Goal: Task Accomplishment & Management: Manage account settings

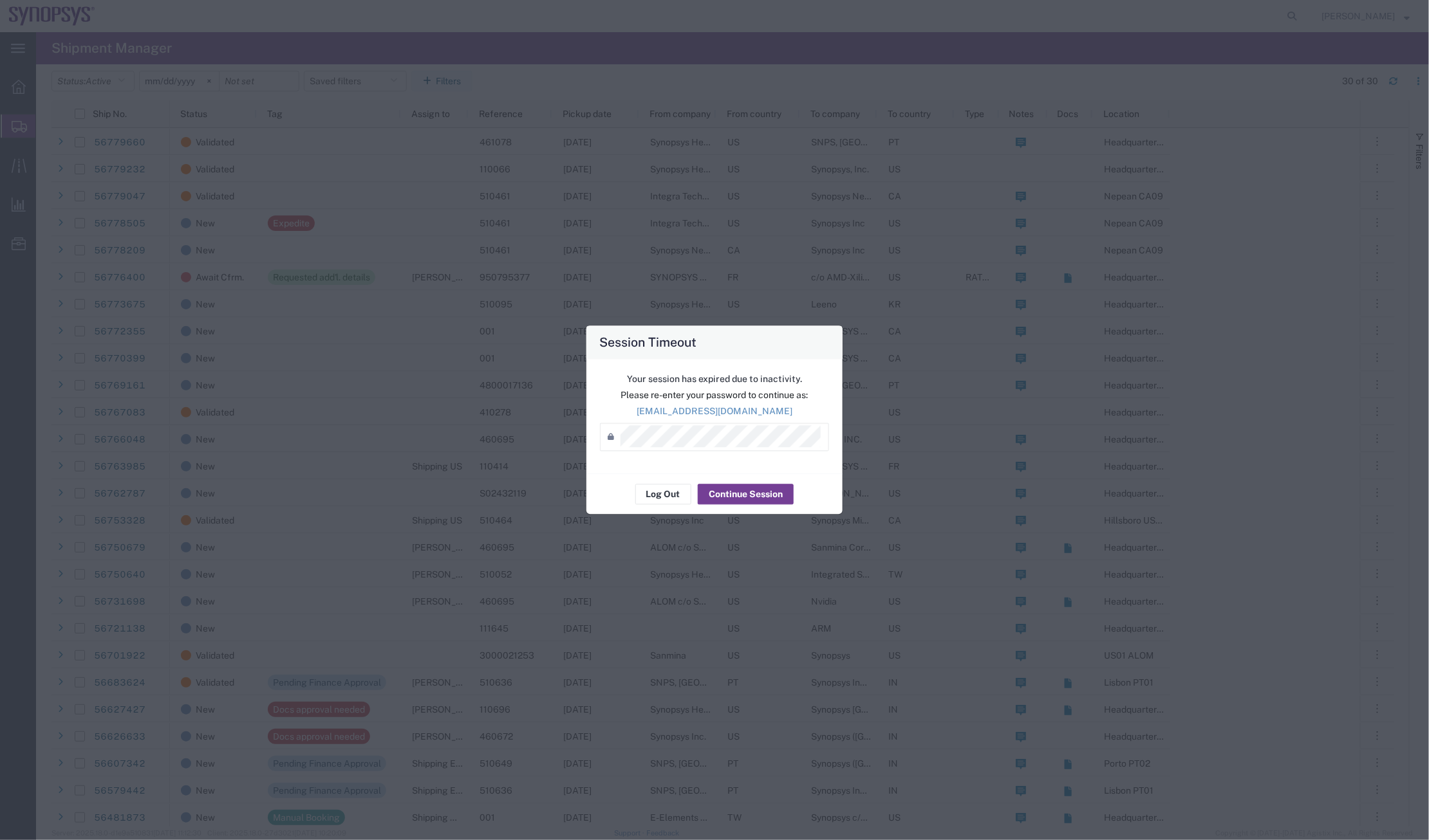
click at [756, 502] on button "Continue Session" at bounding box center [746, 494] width 96 height 20
click at [271, 434] on div "Session Timeout Your session has expired due to inactivity. Please re-enter you…" at bounding box center [714, 420] width 1429 height 840
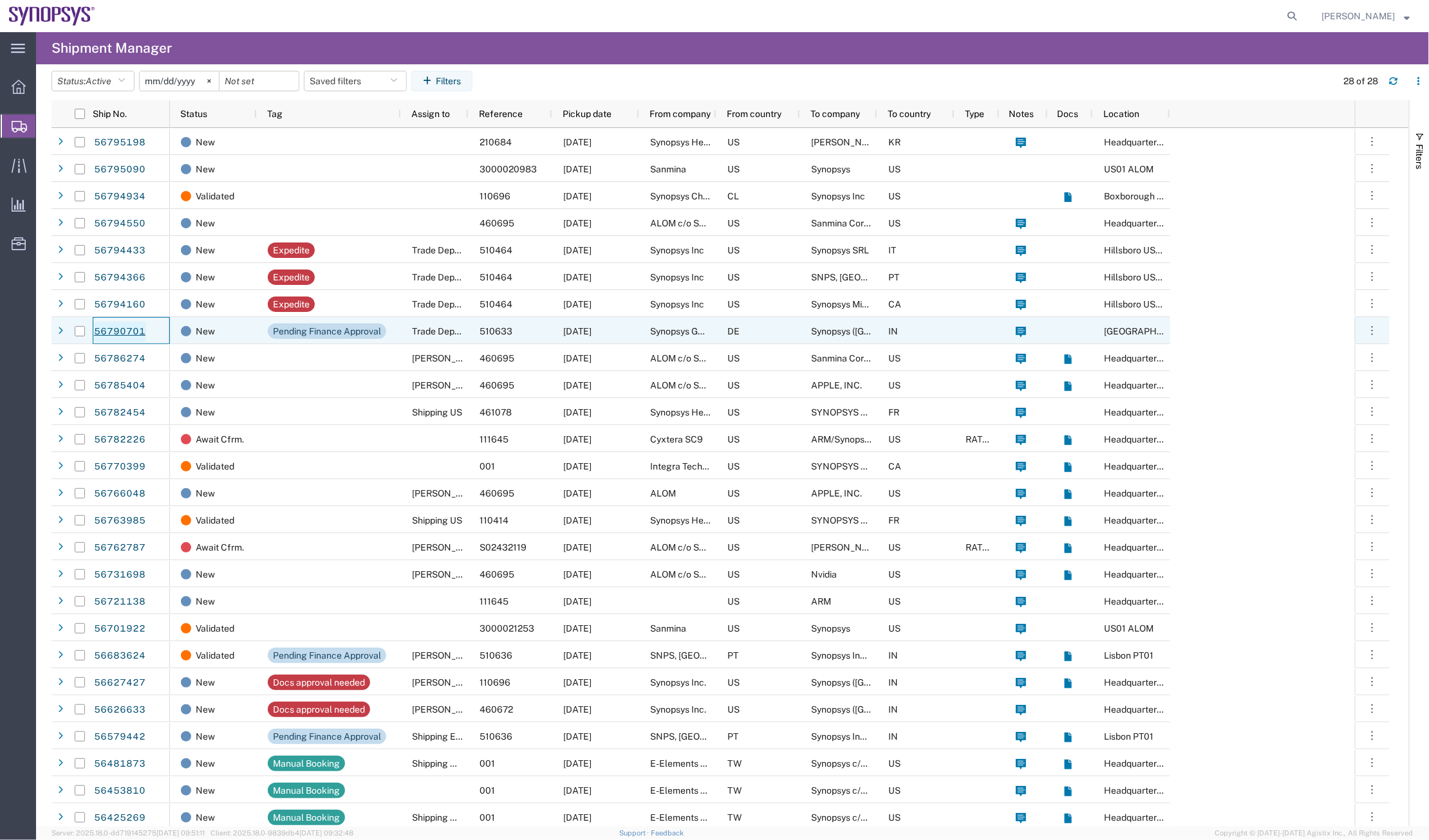
click at [130, 331] on link "56790701" at bounding box center [120, 332] width 53 height 20
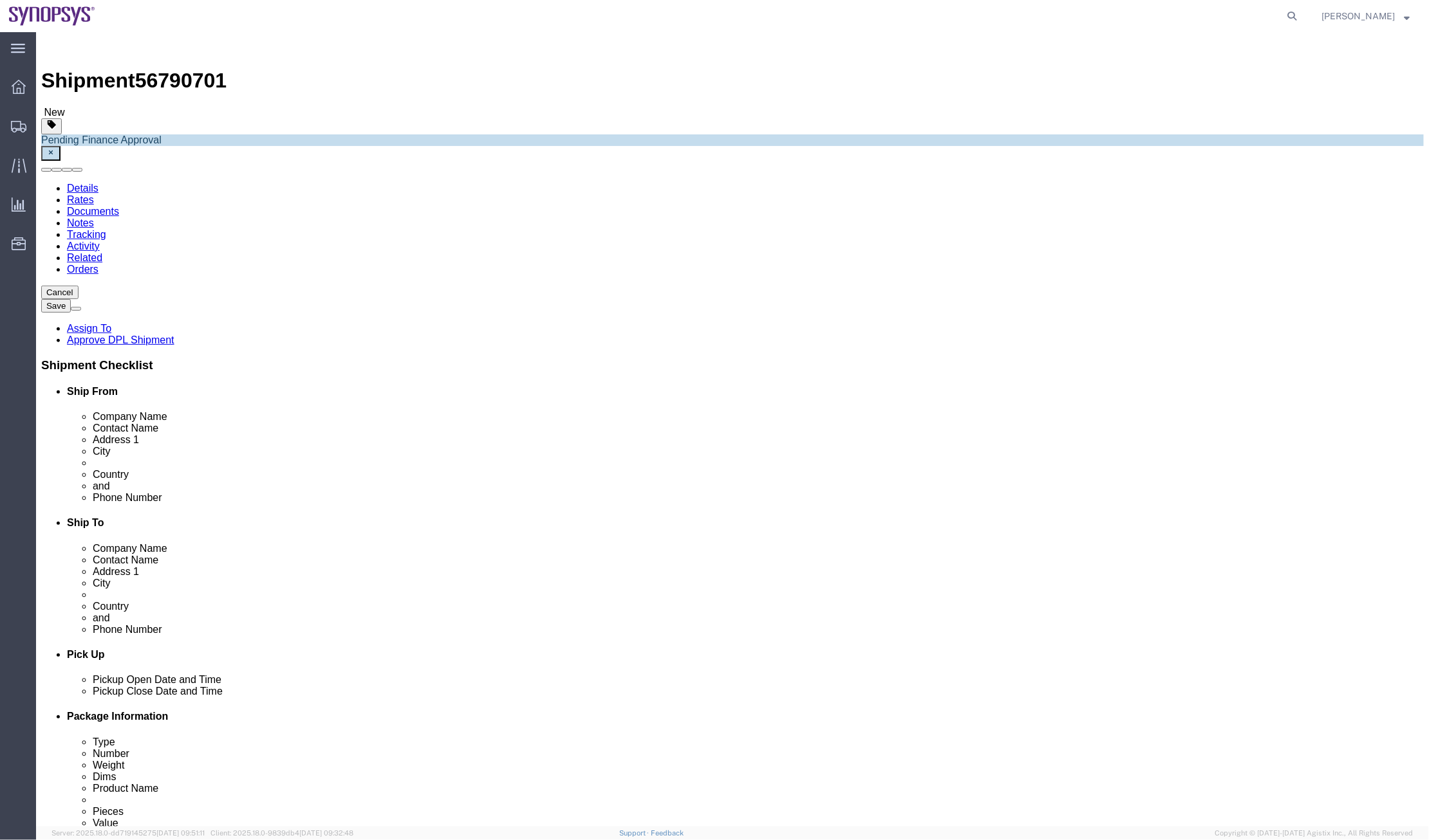
select select "63098"
select select "63126"
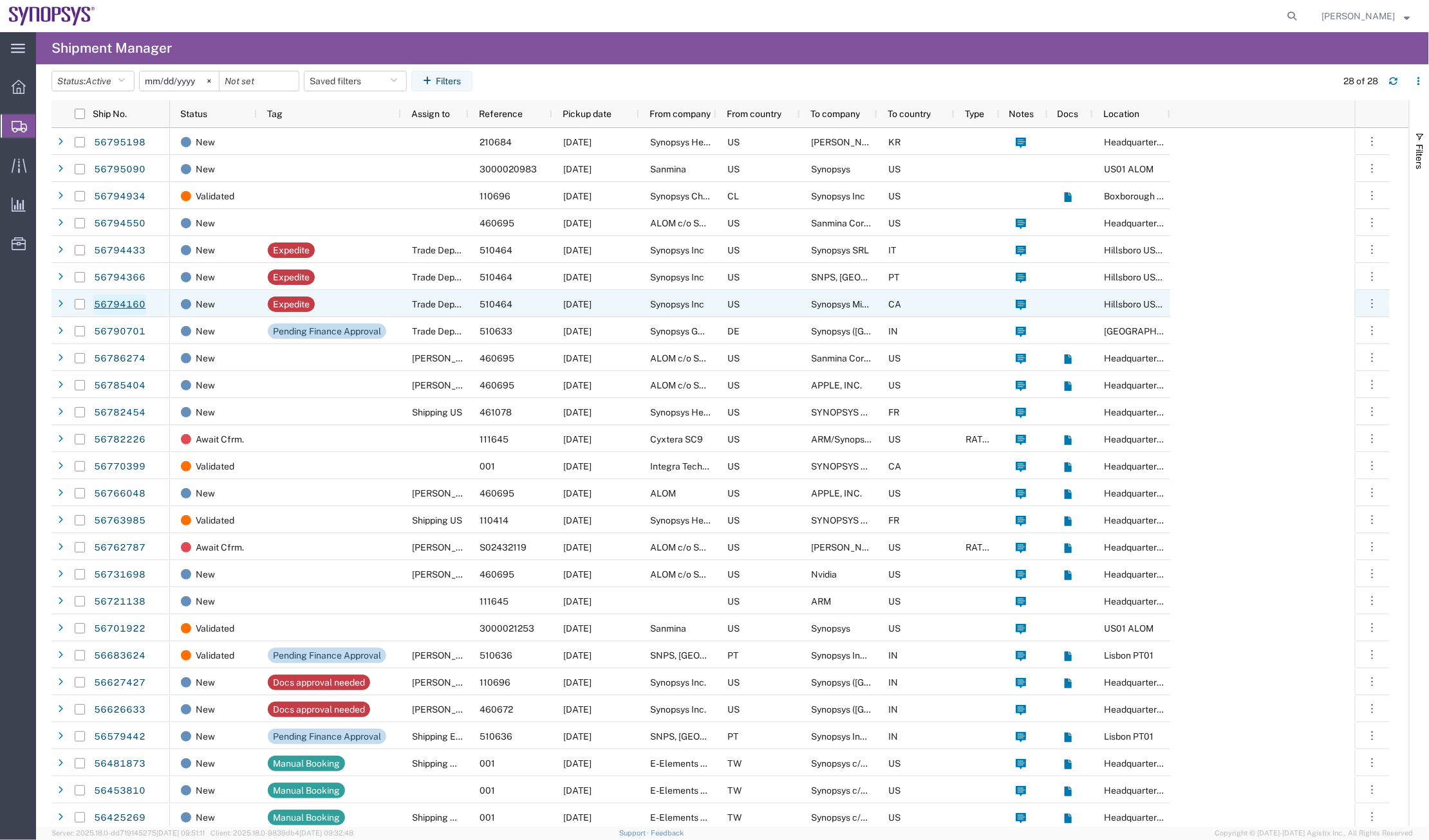
click at [124, 303] on link "56794160" at bounding box center [120, 304] width 53 height 20
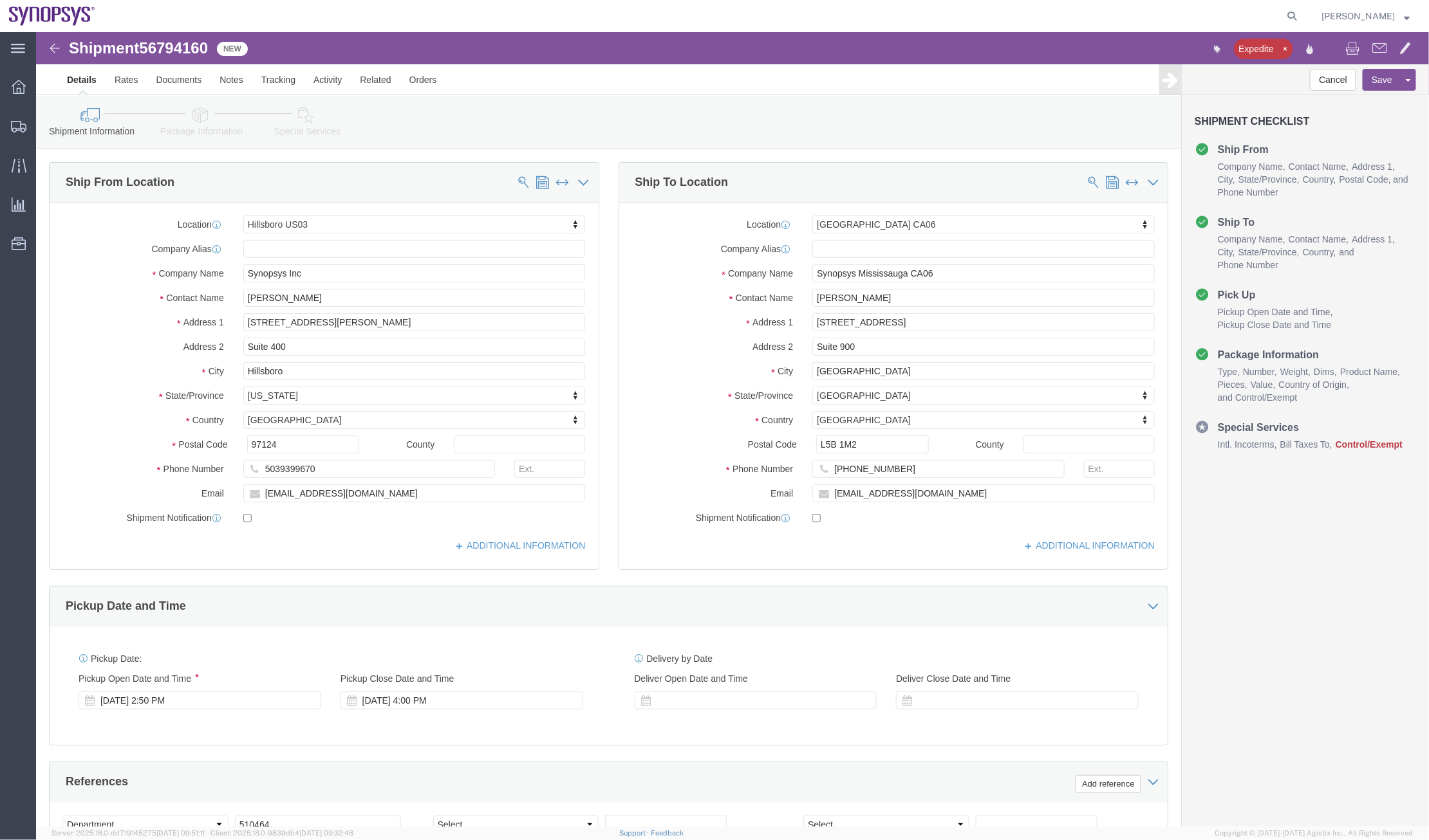
select select "63190"
select select "63078"
click link "Package Information"
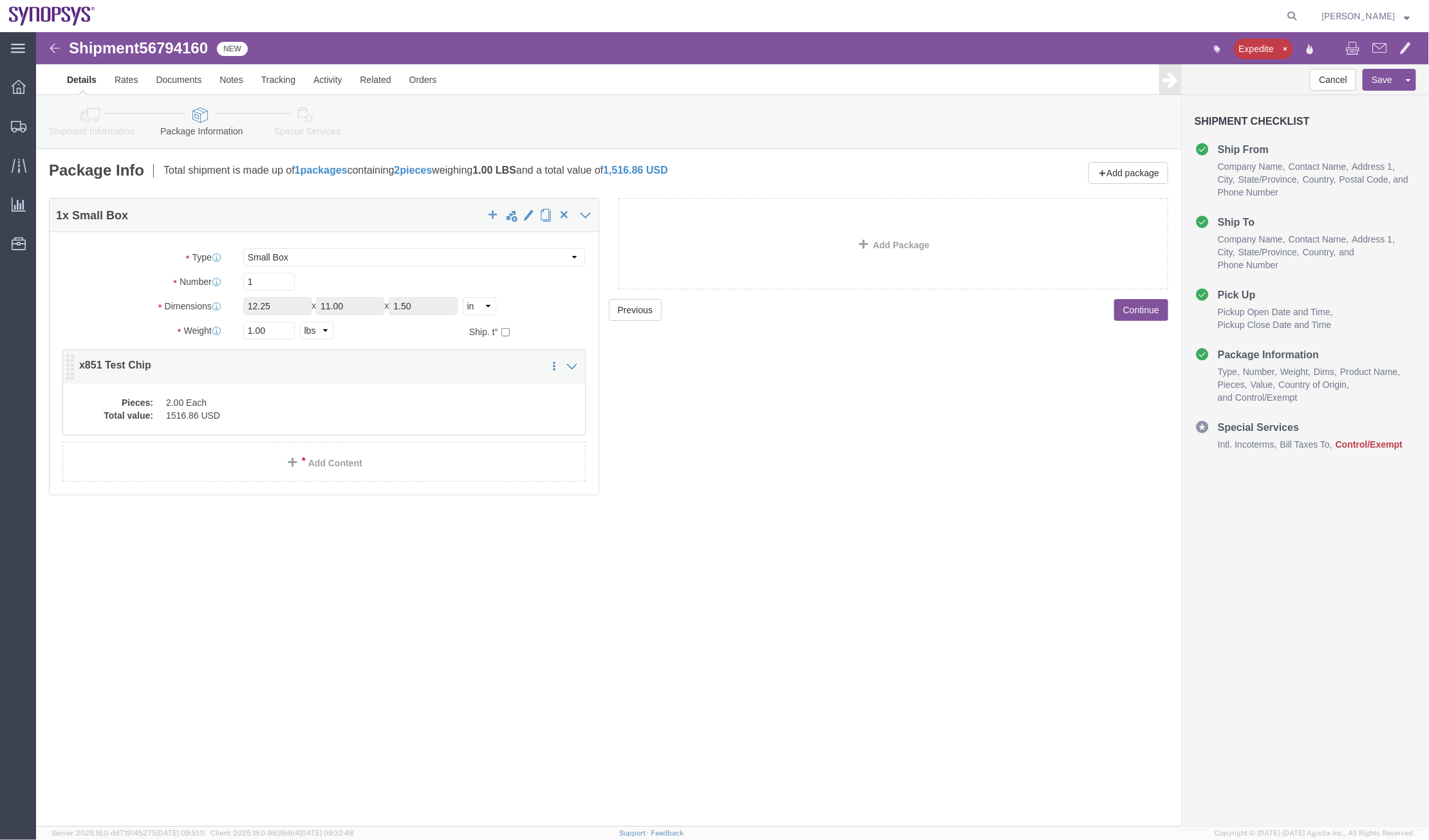
click dd "1516.86 USD"
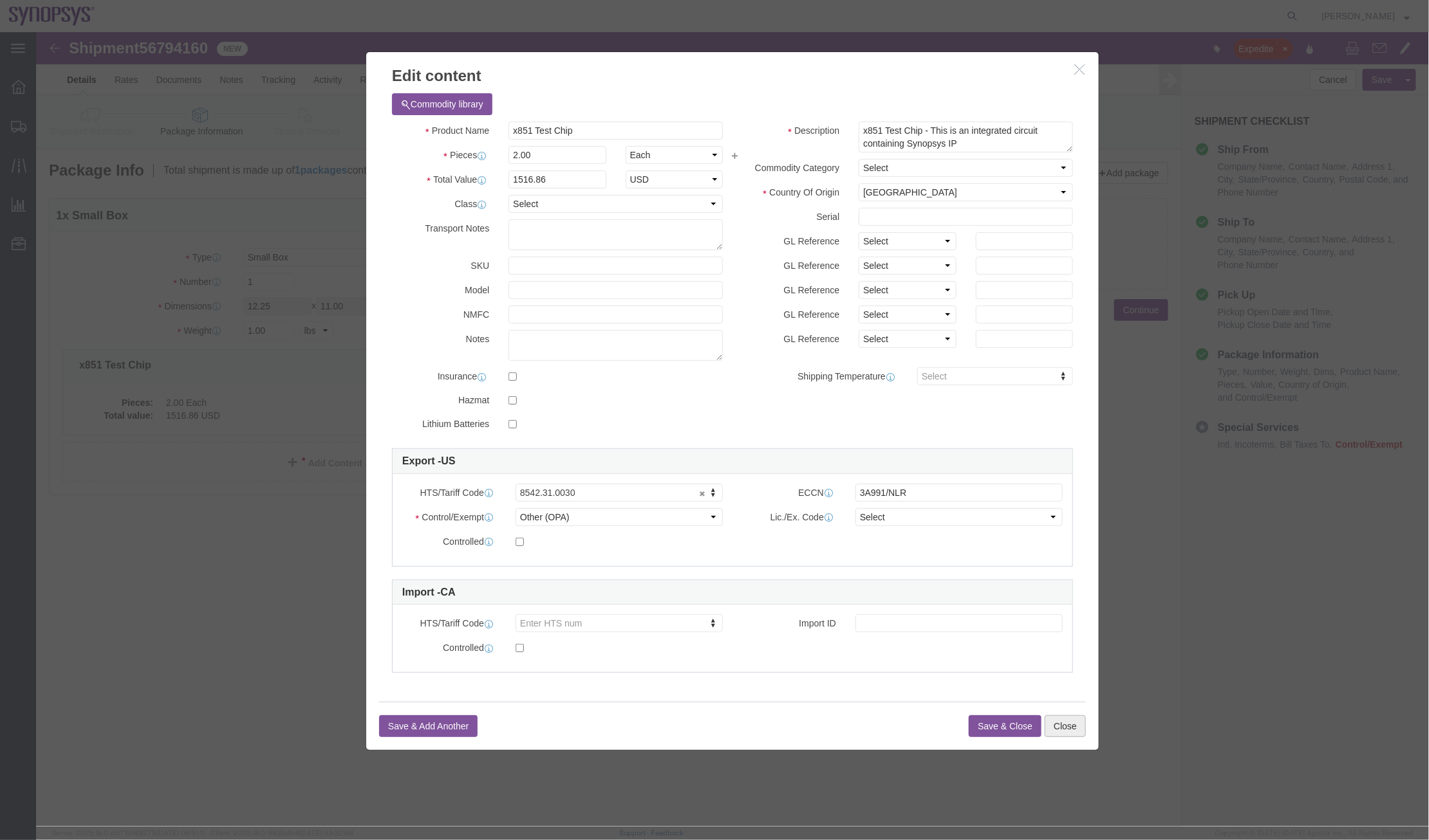
click button "Close"
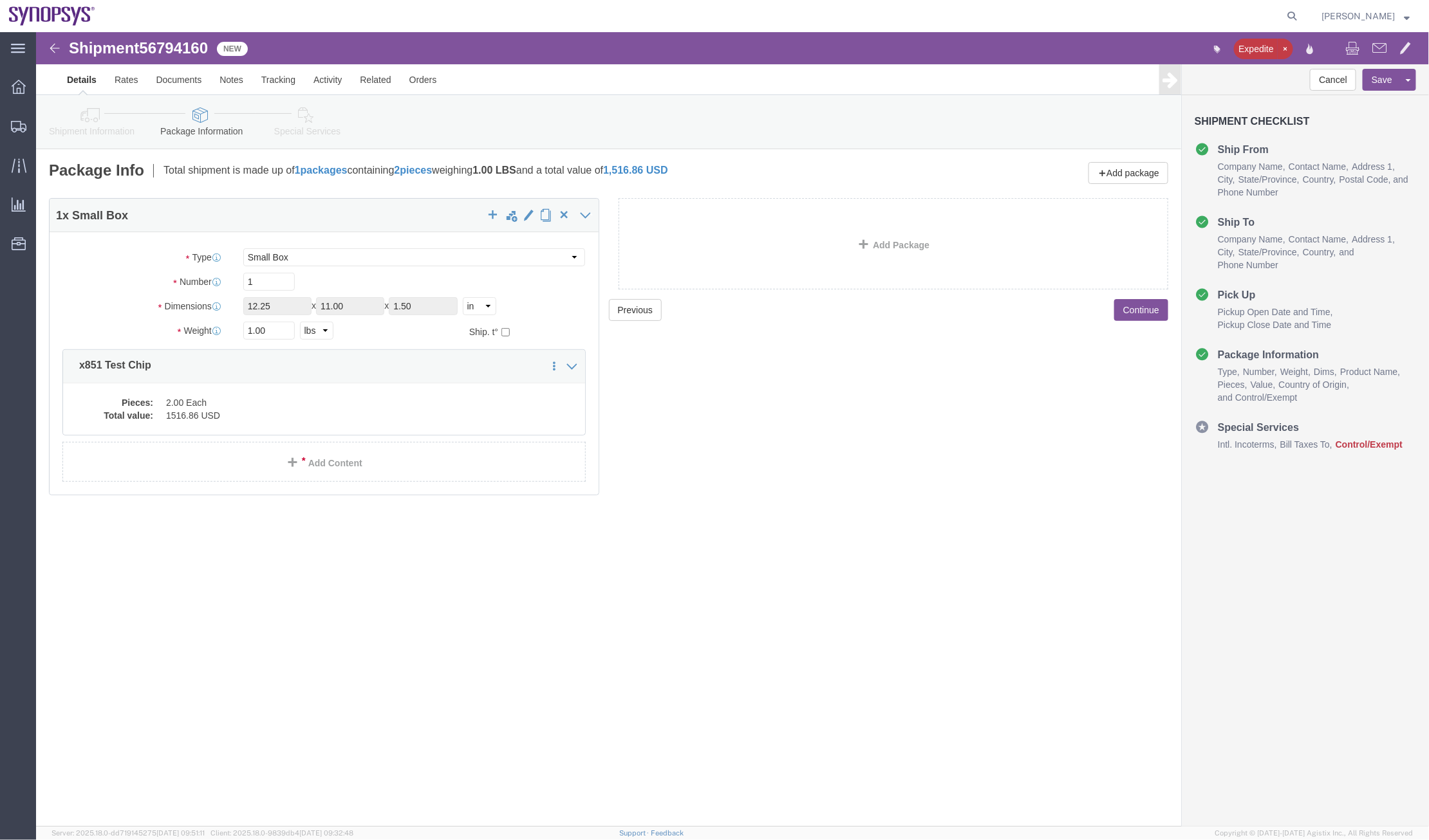
click link "Shipment Information"
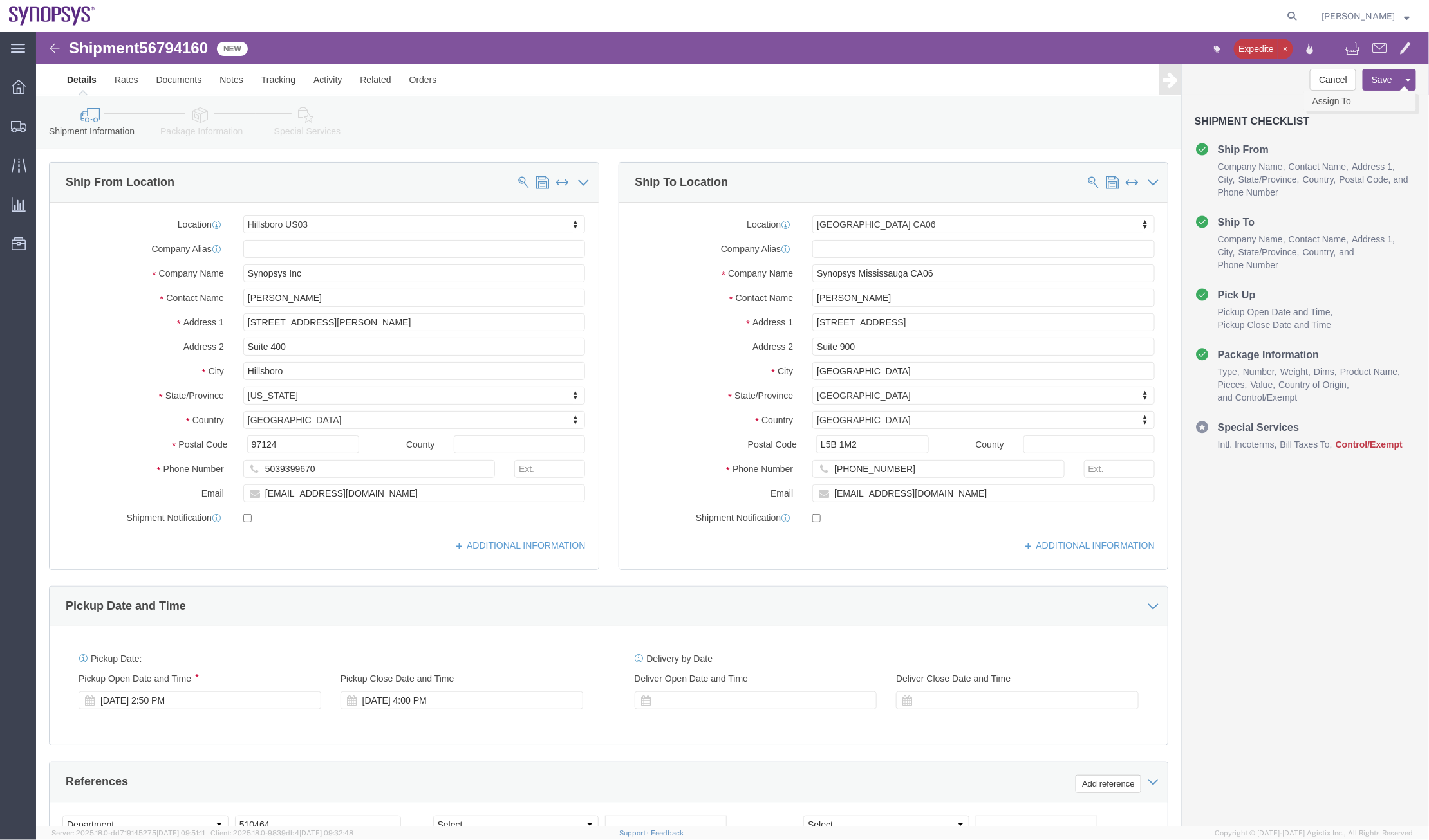
click link "Assign To"
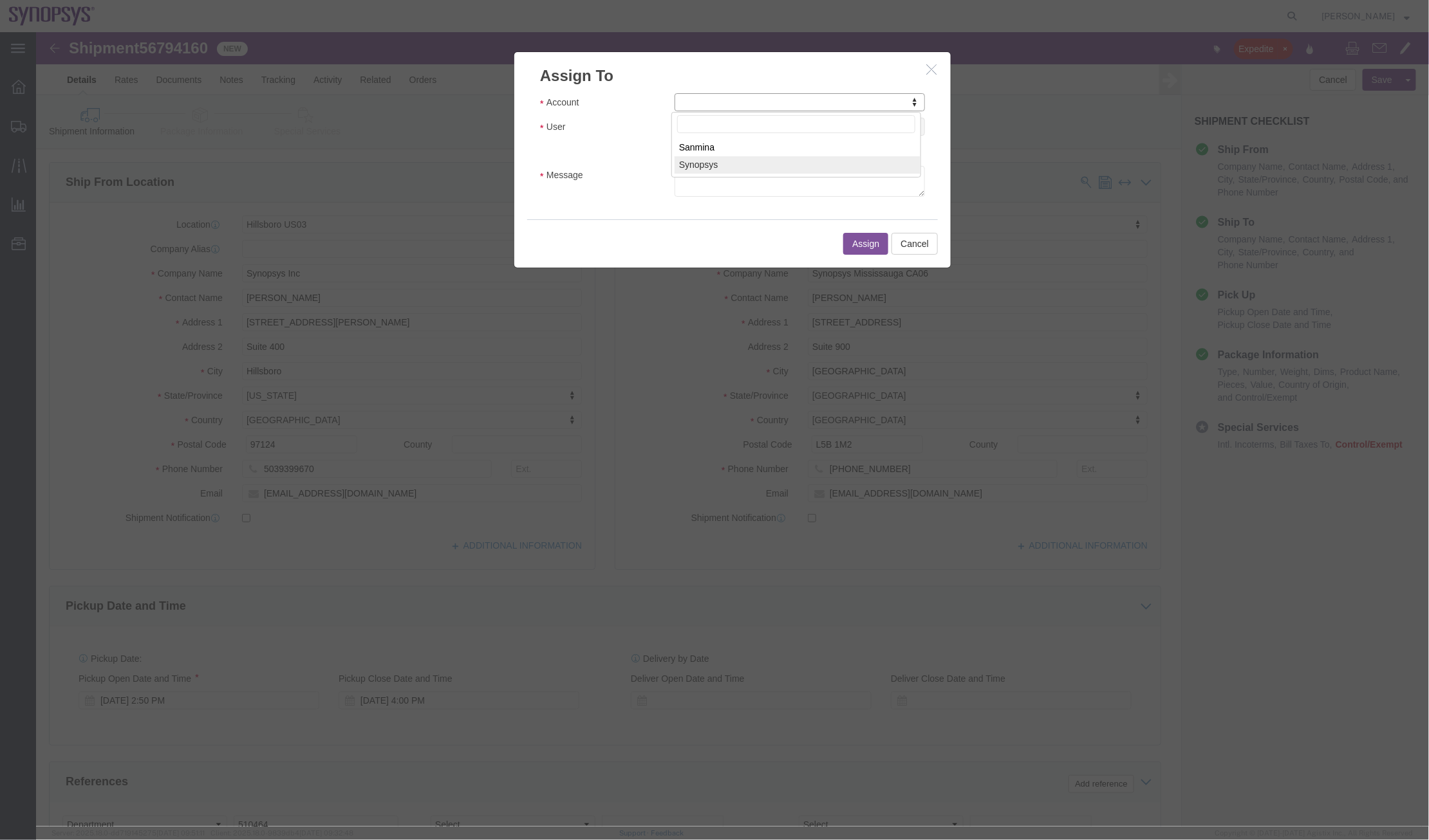
select select "117156"
select select
type input "ship"
select select "100122"
click textarea "Message"
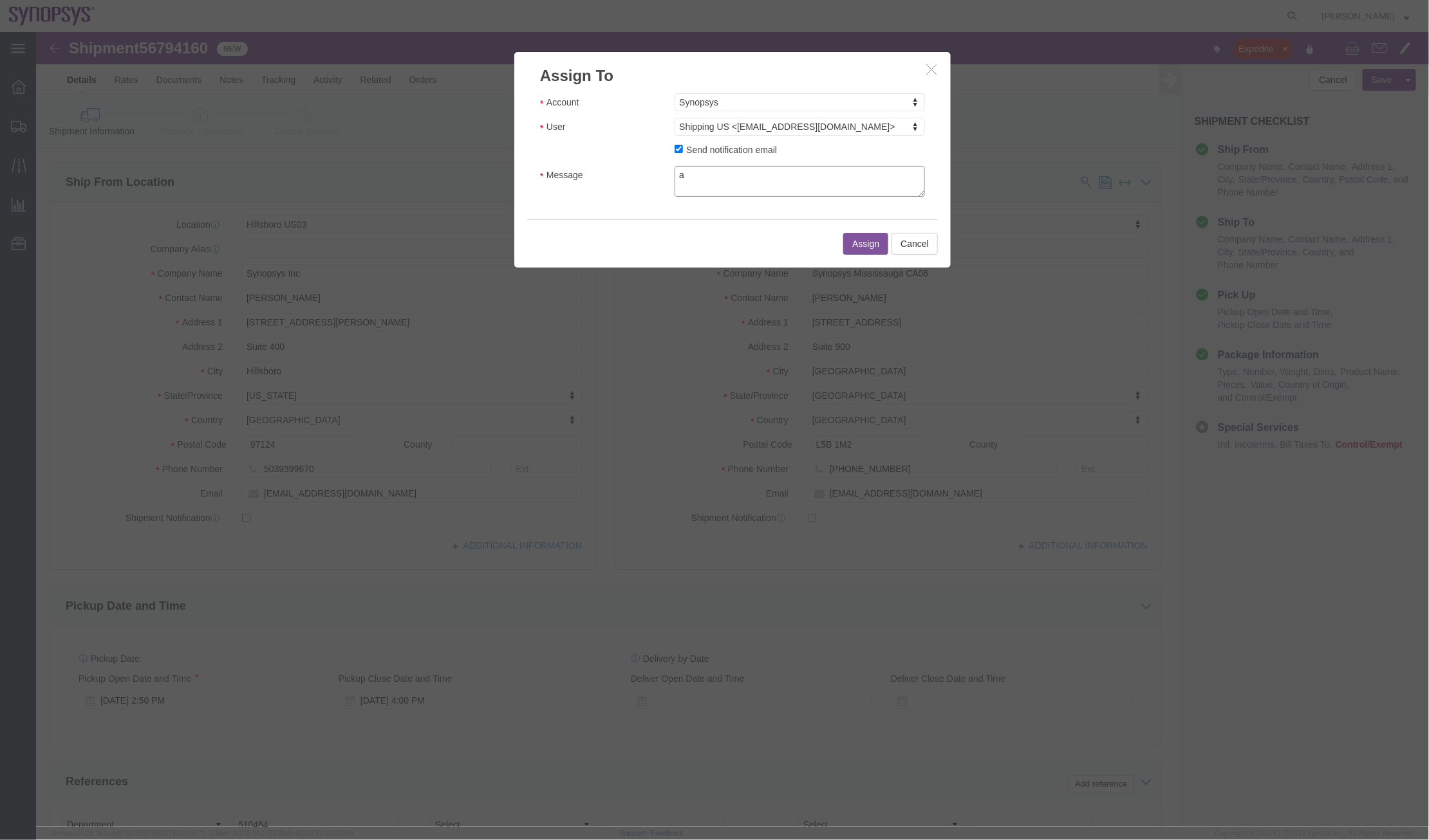
type textarea "a"
click button "Assign"
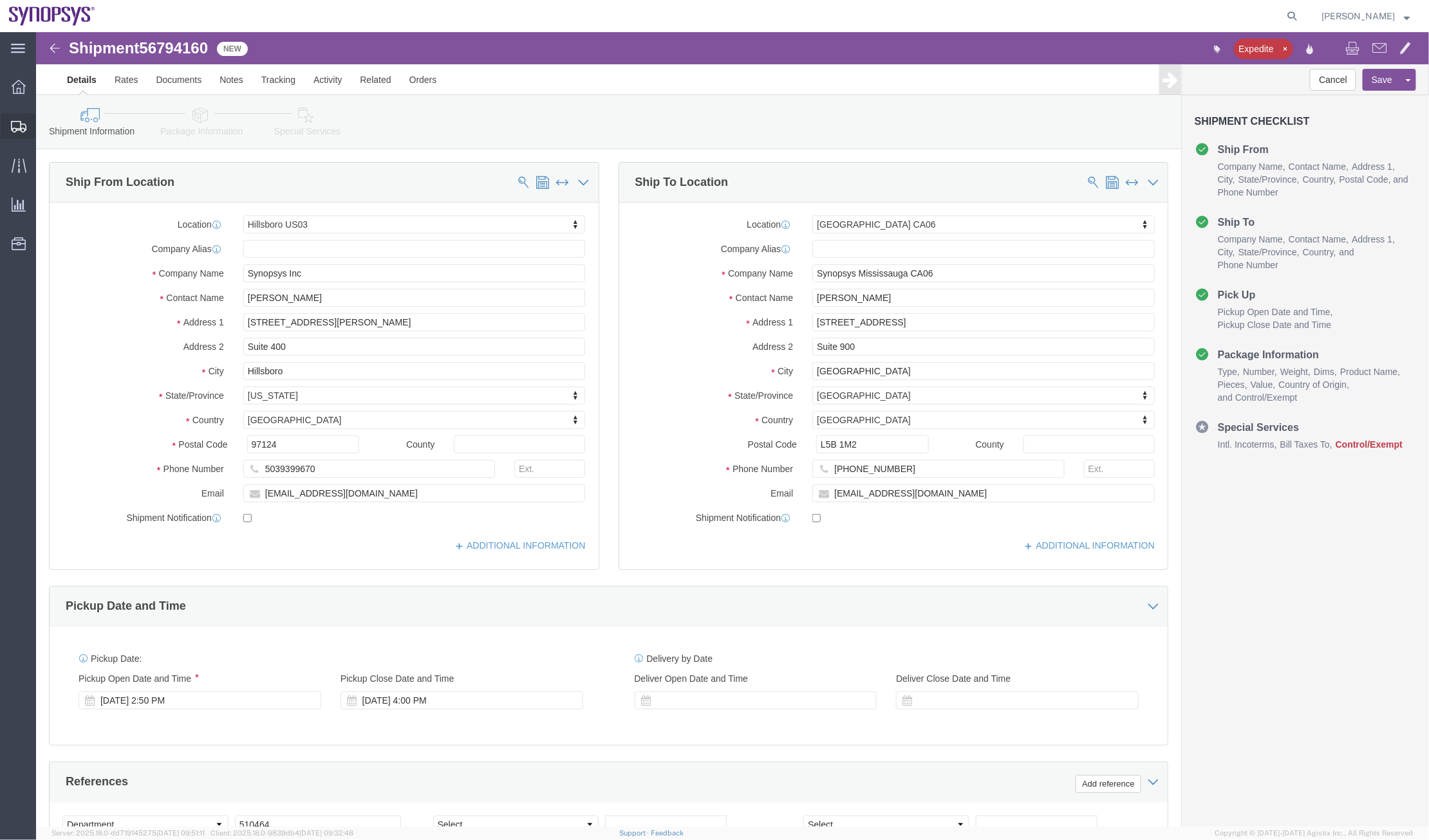
click at [0, 0] on span "Shipment Manager" at bounding box center [0, 0] width 0 height 0
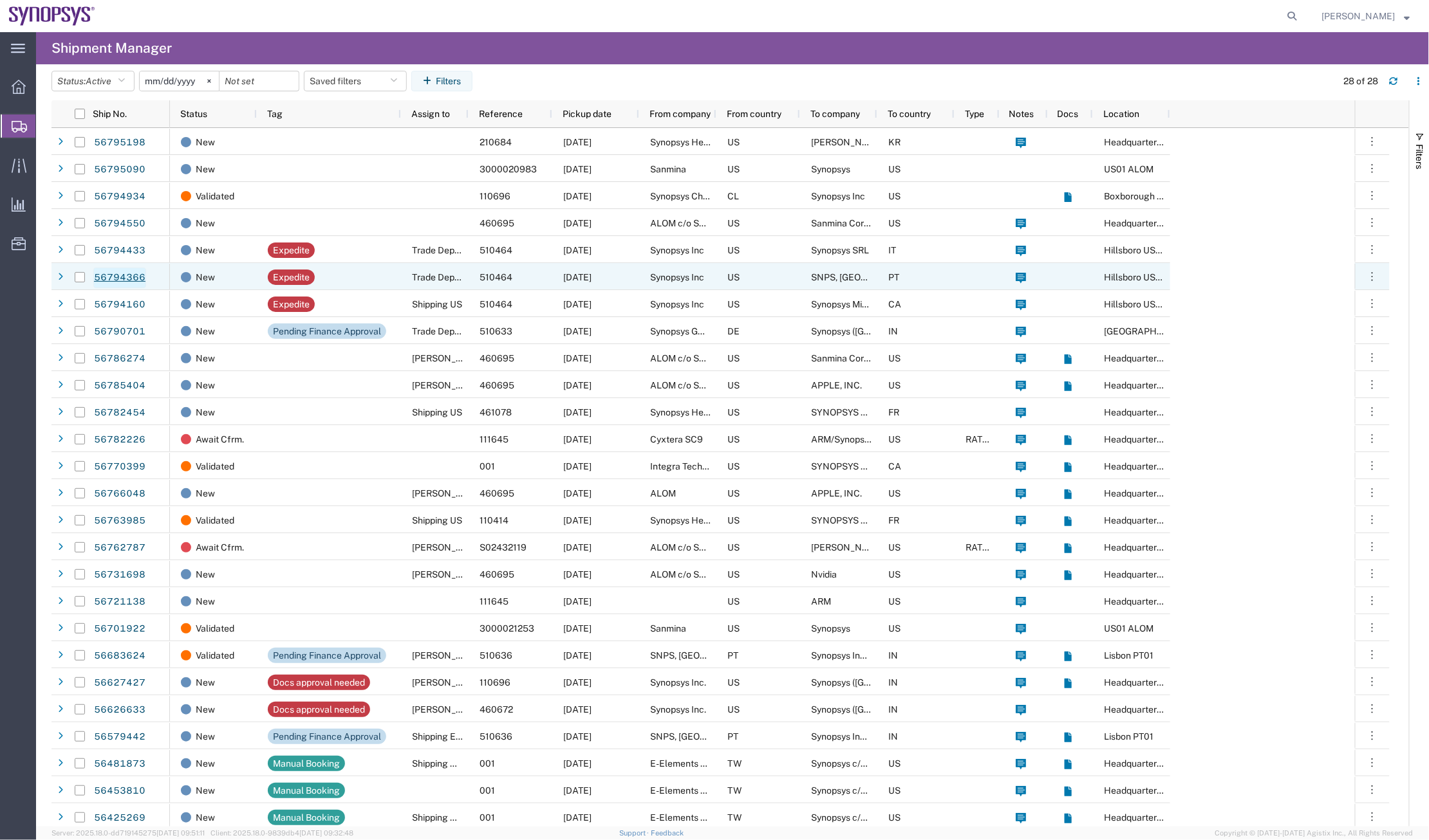
click at [124, 277] on link "56794366" at bounding box center [120, 278] width 53 height 20
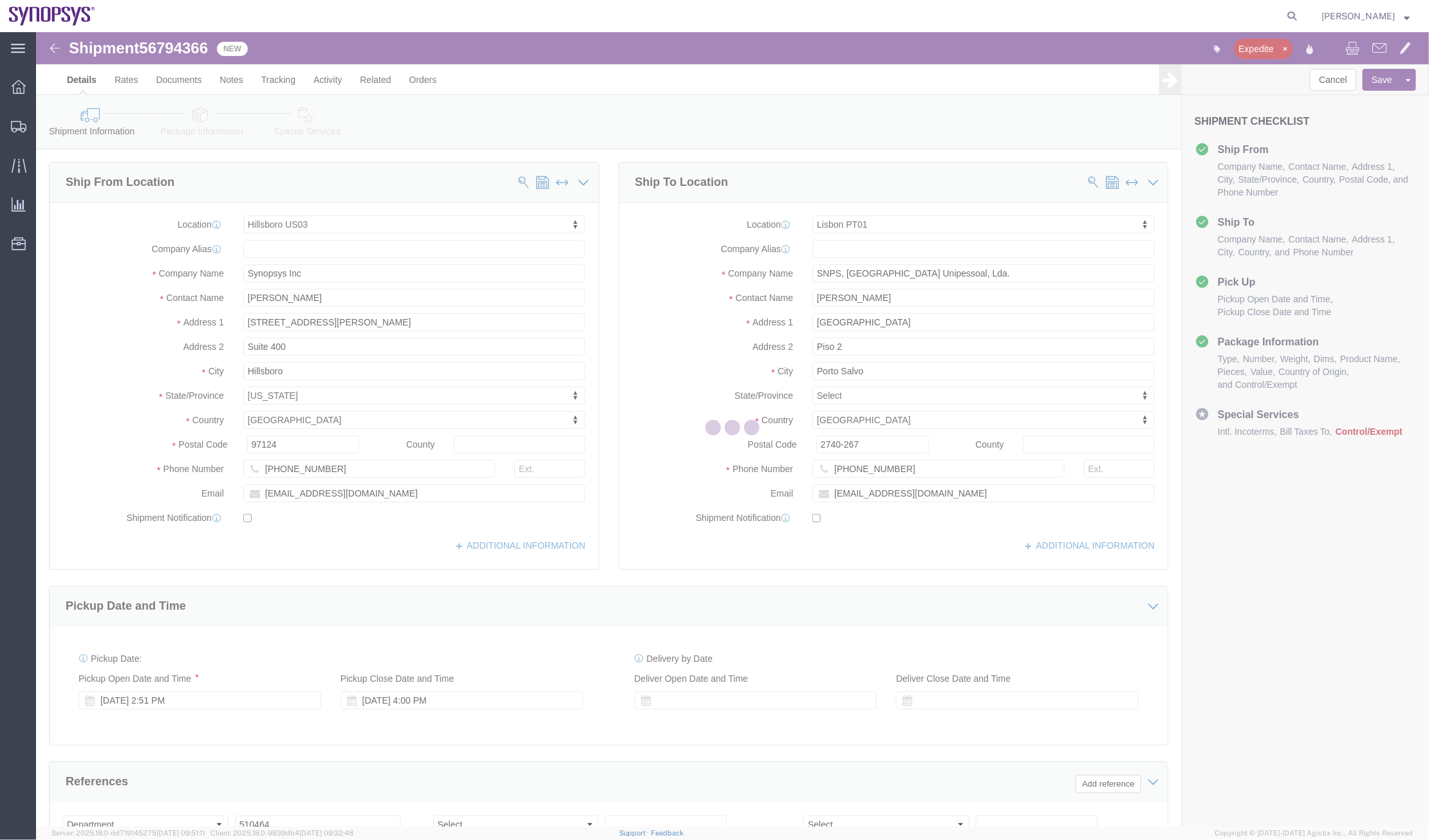
select select "63190"
select select "63152"
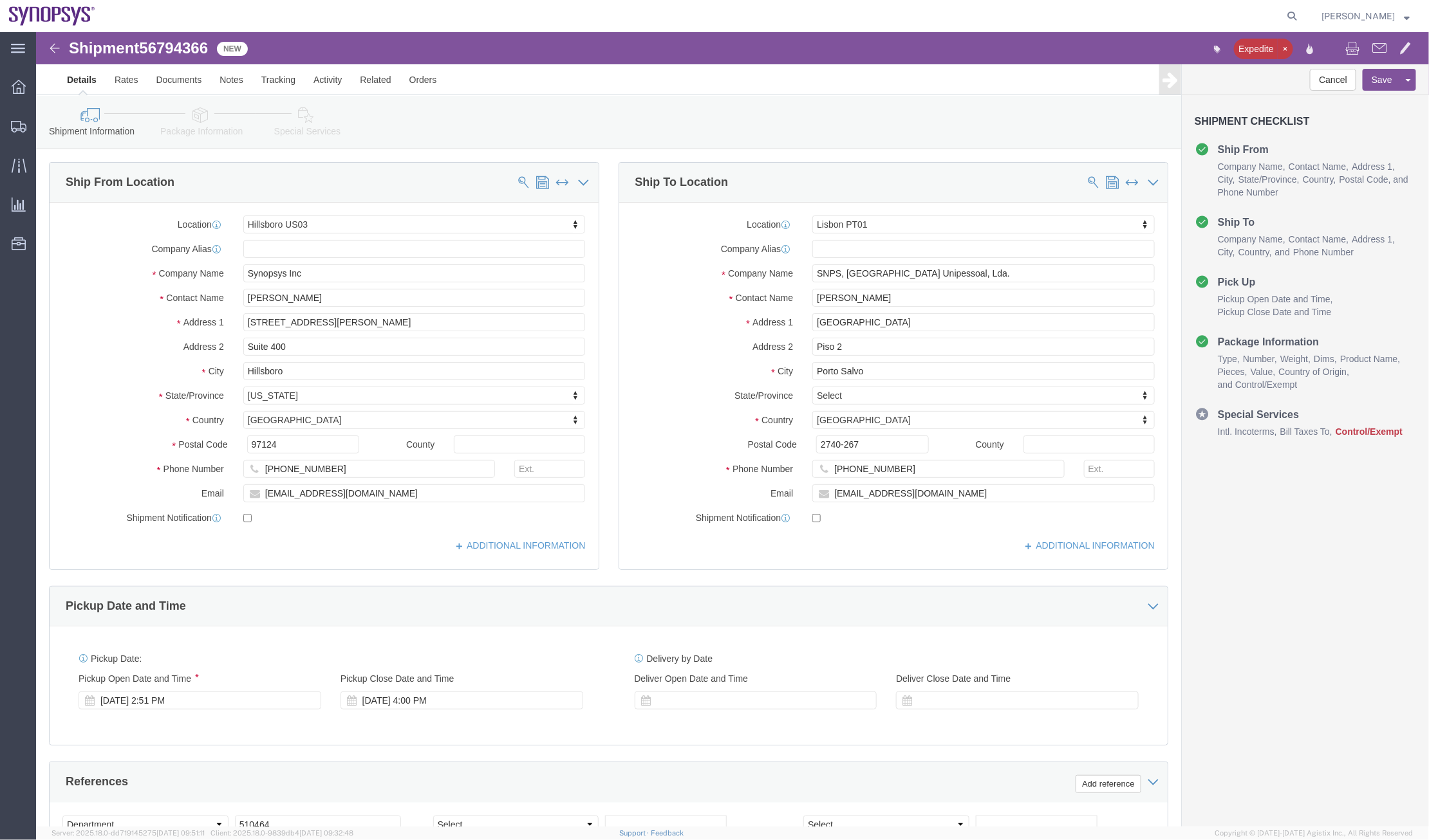
click icon
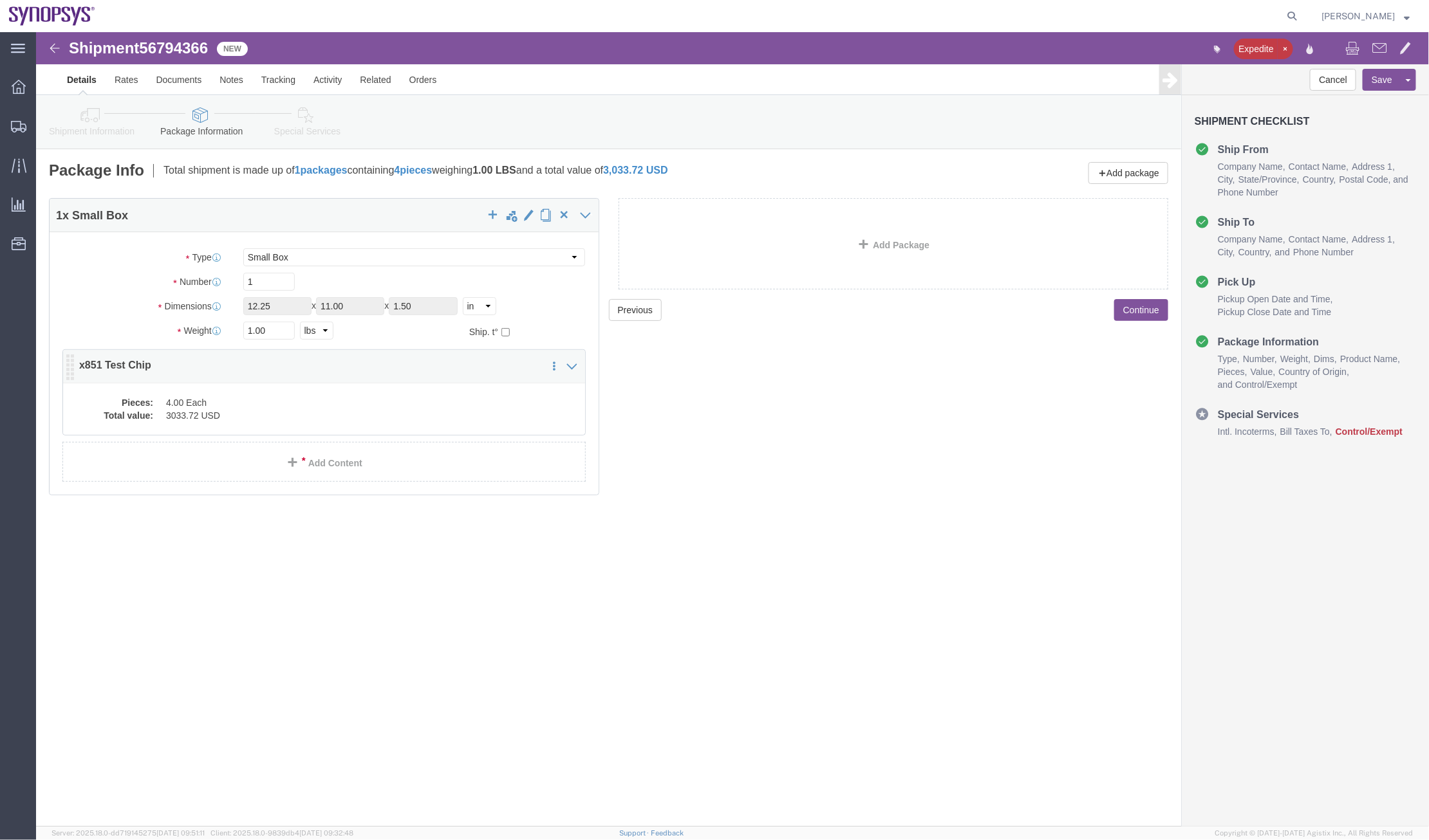
click dd "4.00 Each"
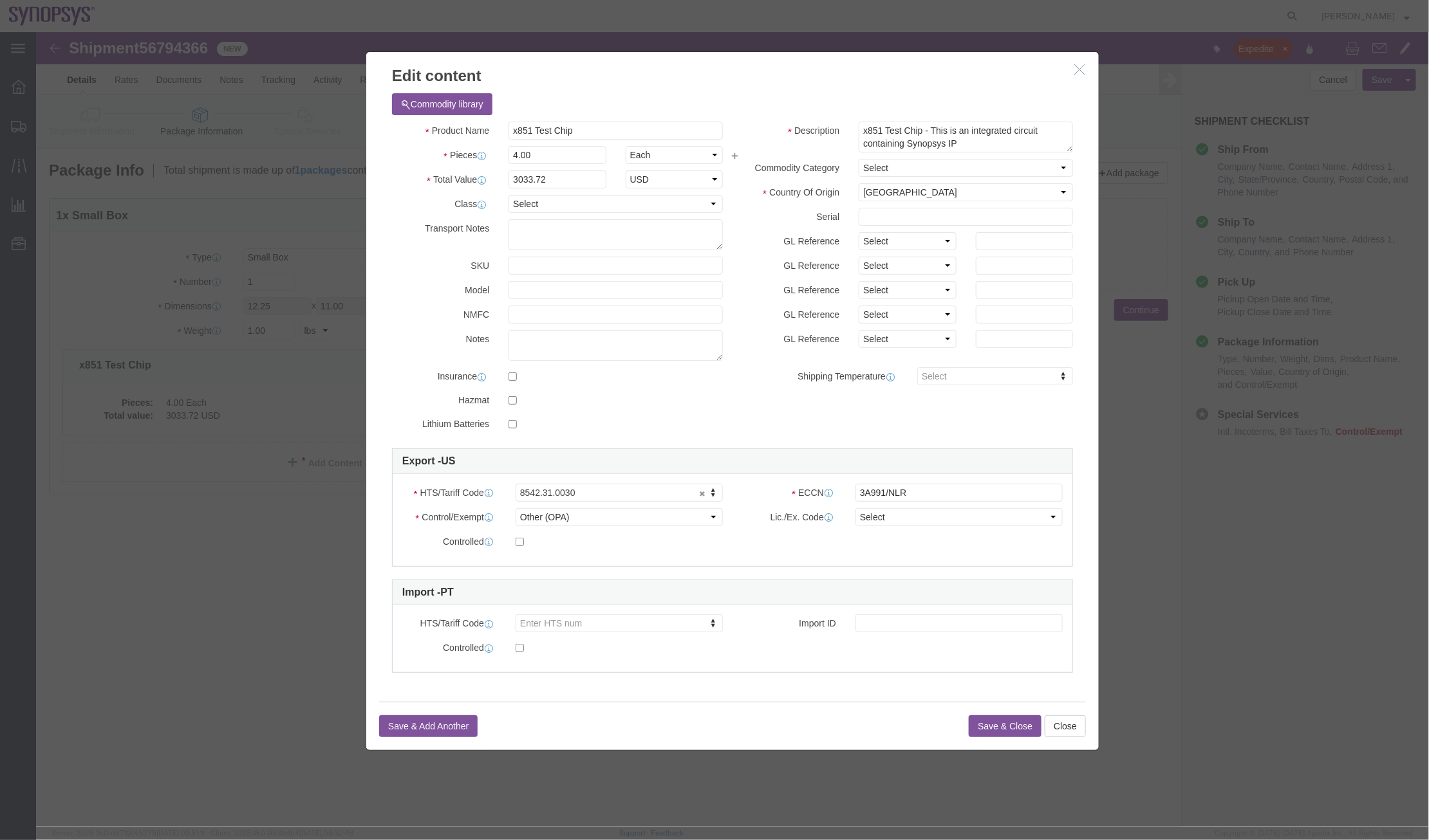
click icon "button"
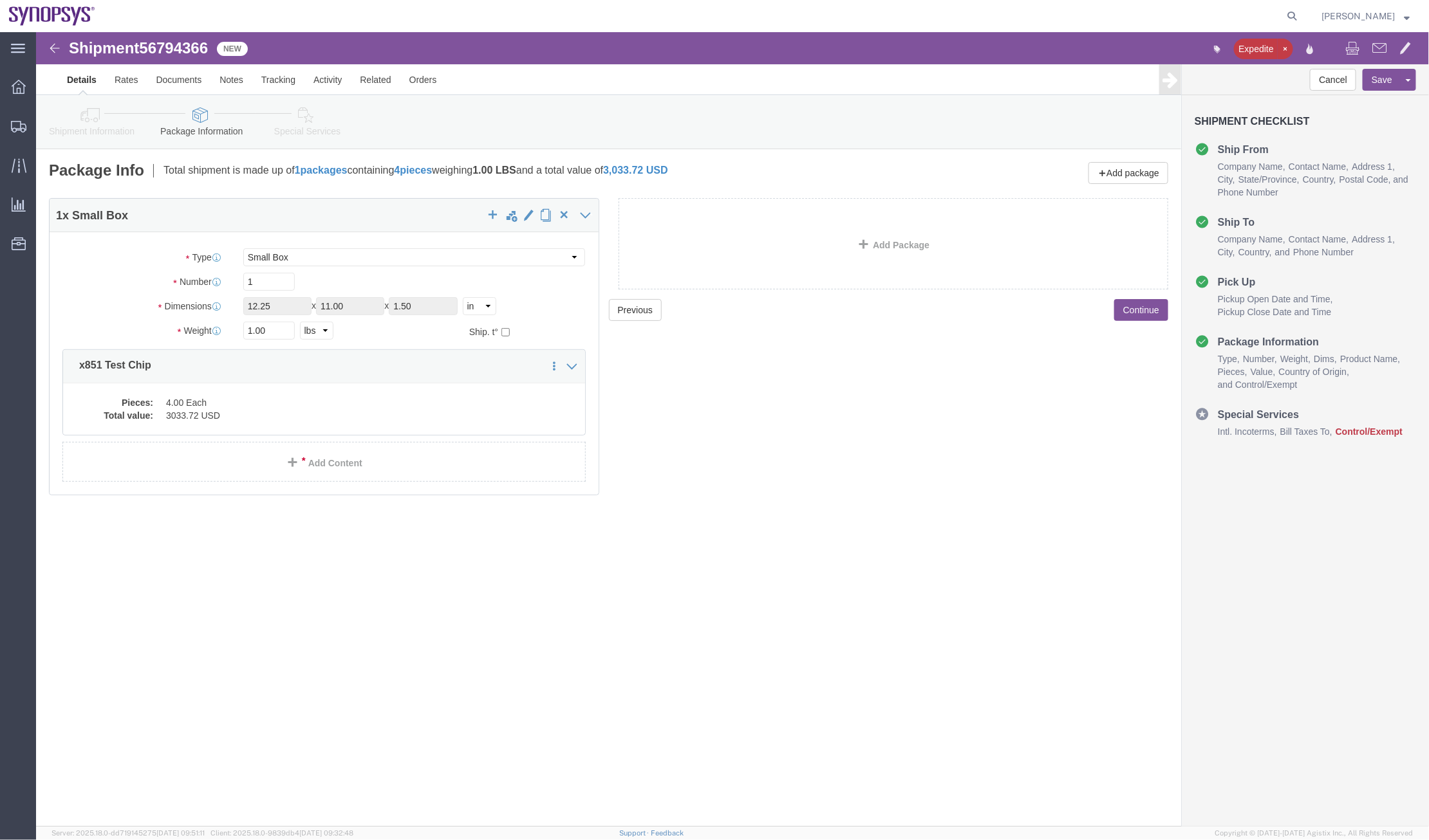
click h3 "Shipment Checklist"
click link "Assign To"
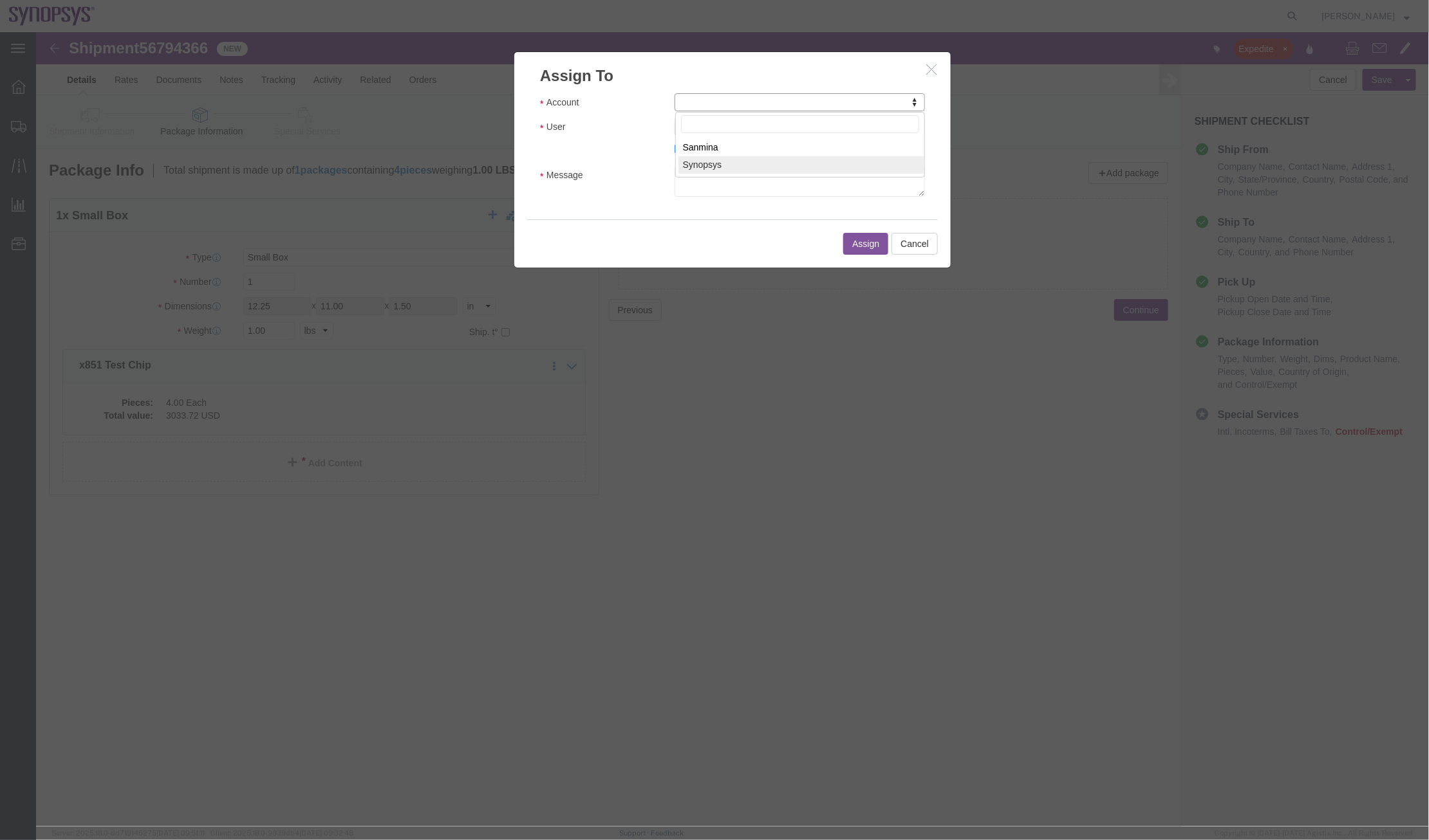
select select "117156"
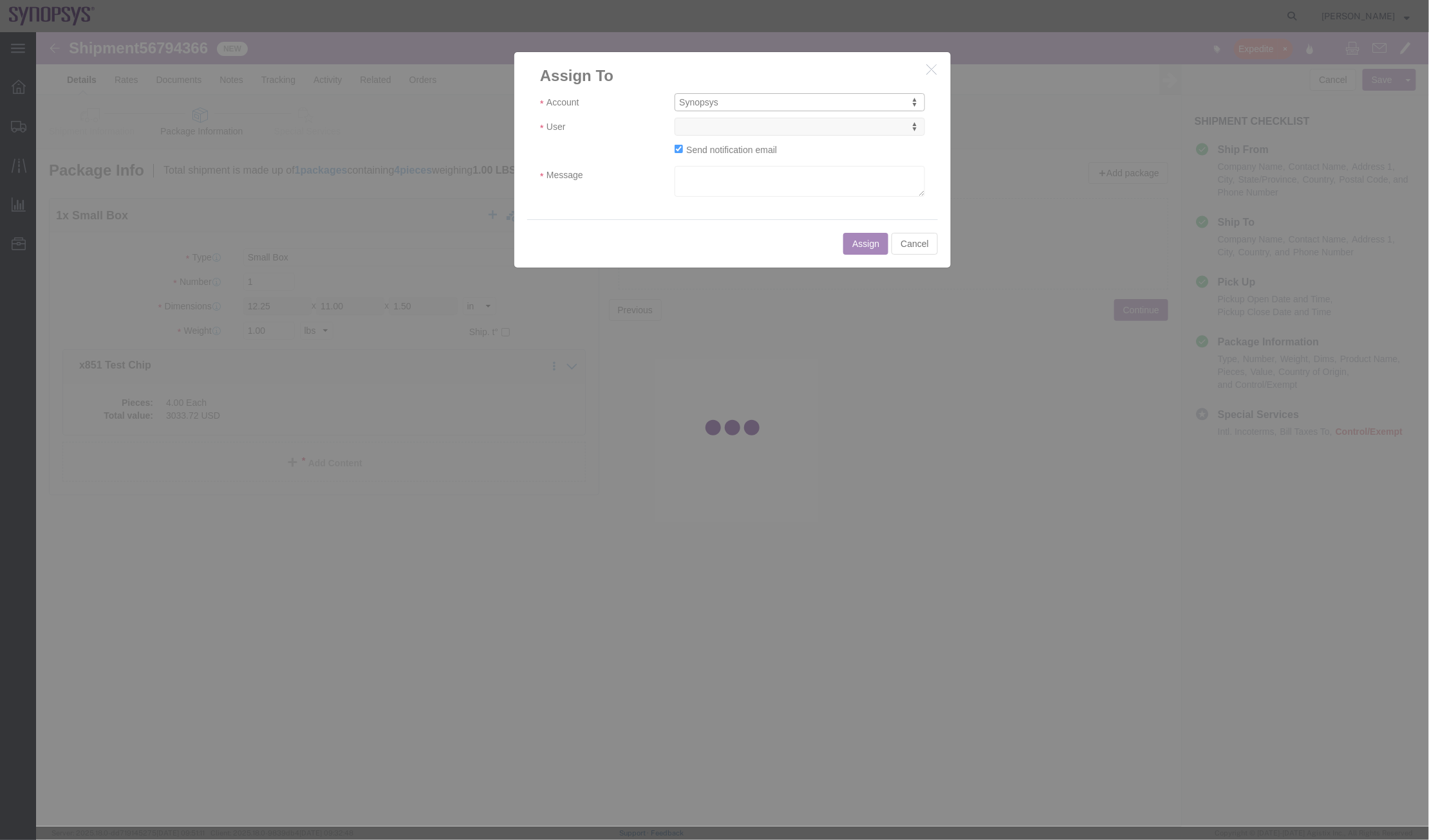
click at [790, 123] on div at bounding box center [732, 429] width 1392 height 794
select select
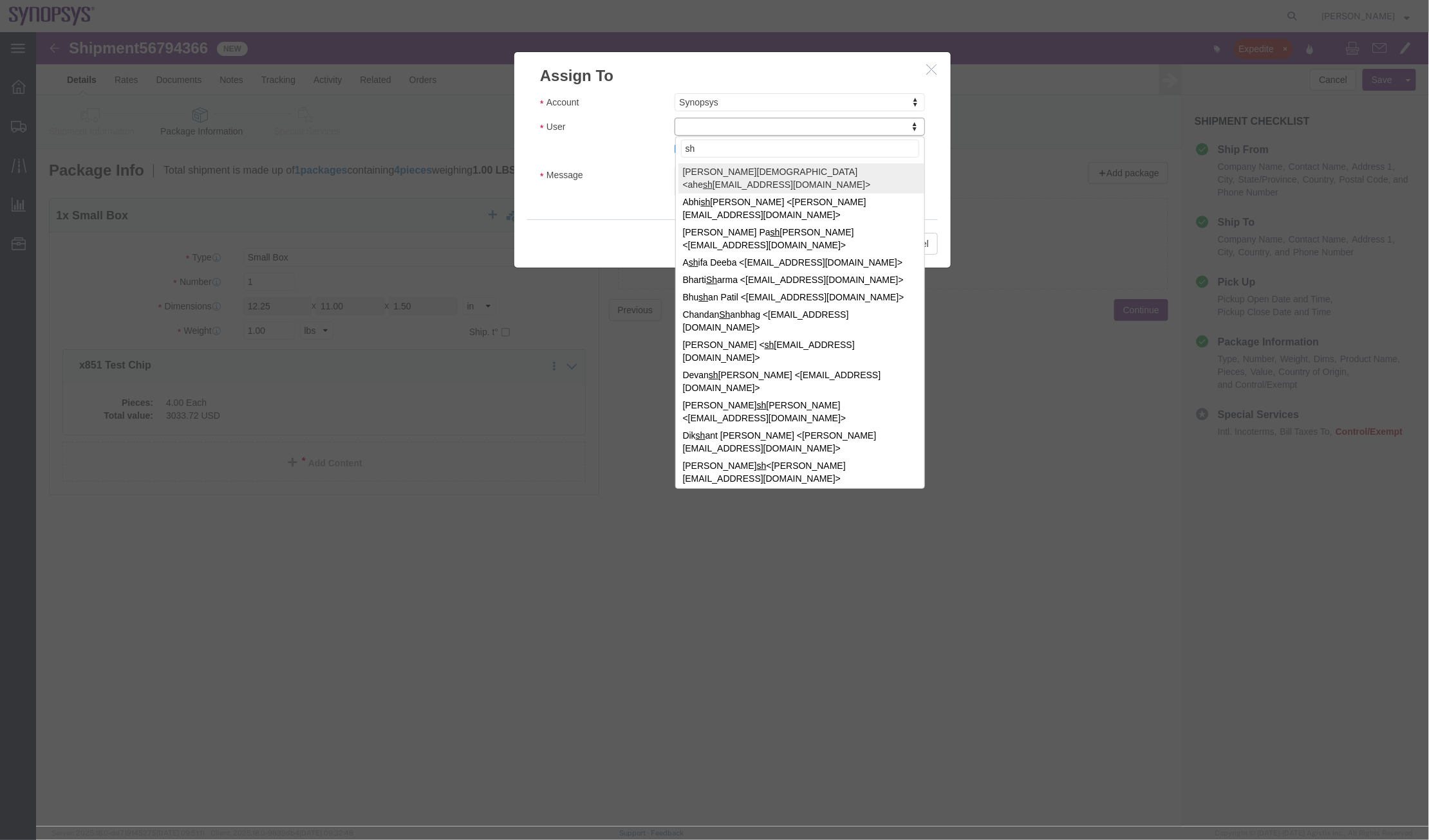
type input "shp"
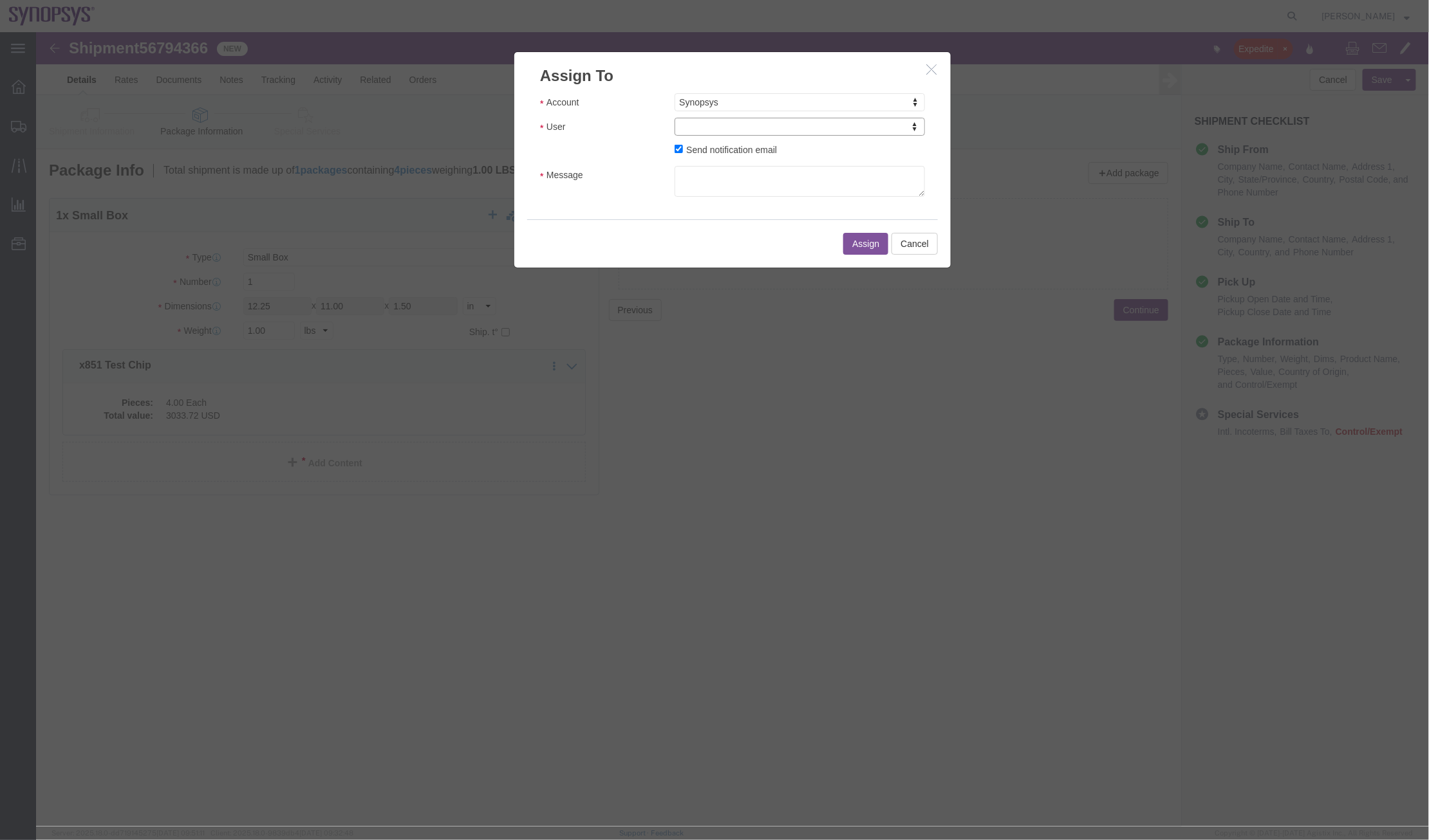
click icon "button"
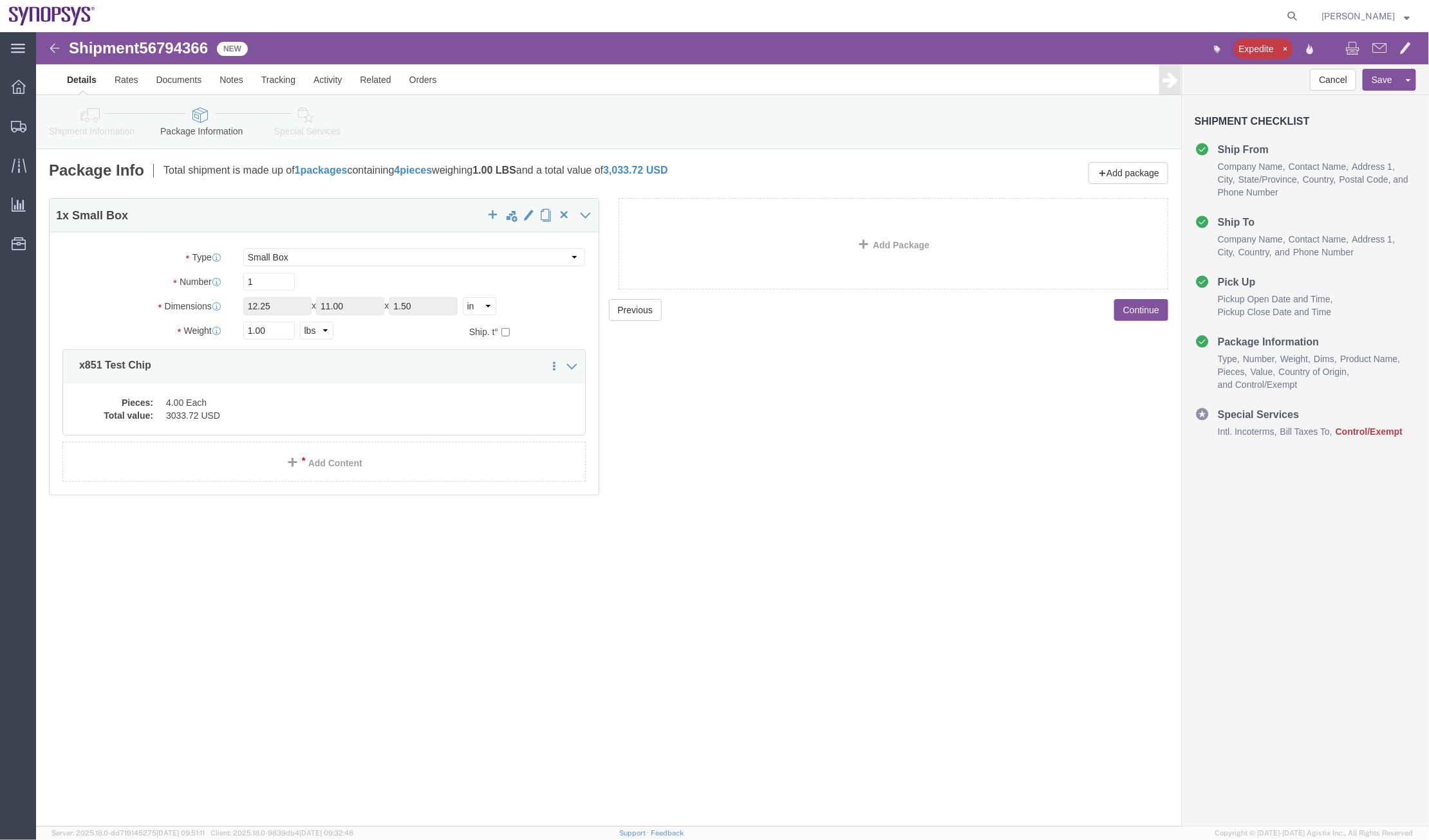
click li "Package Information"
click icon
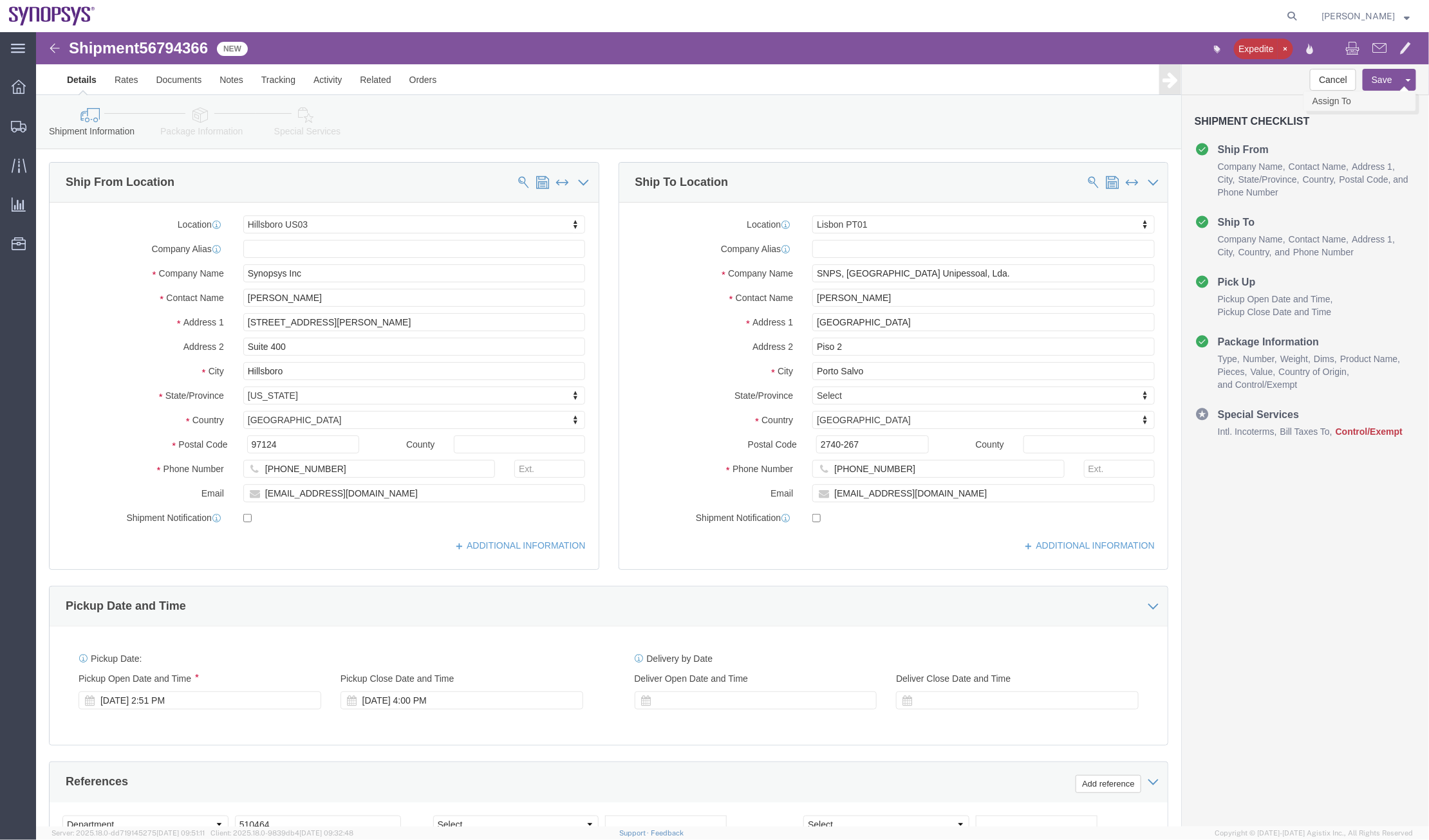
click link "Assign To"
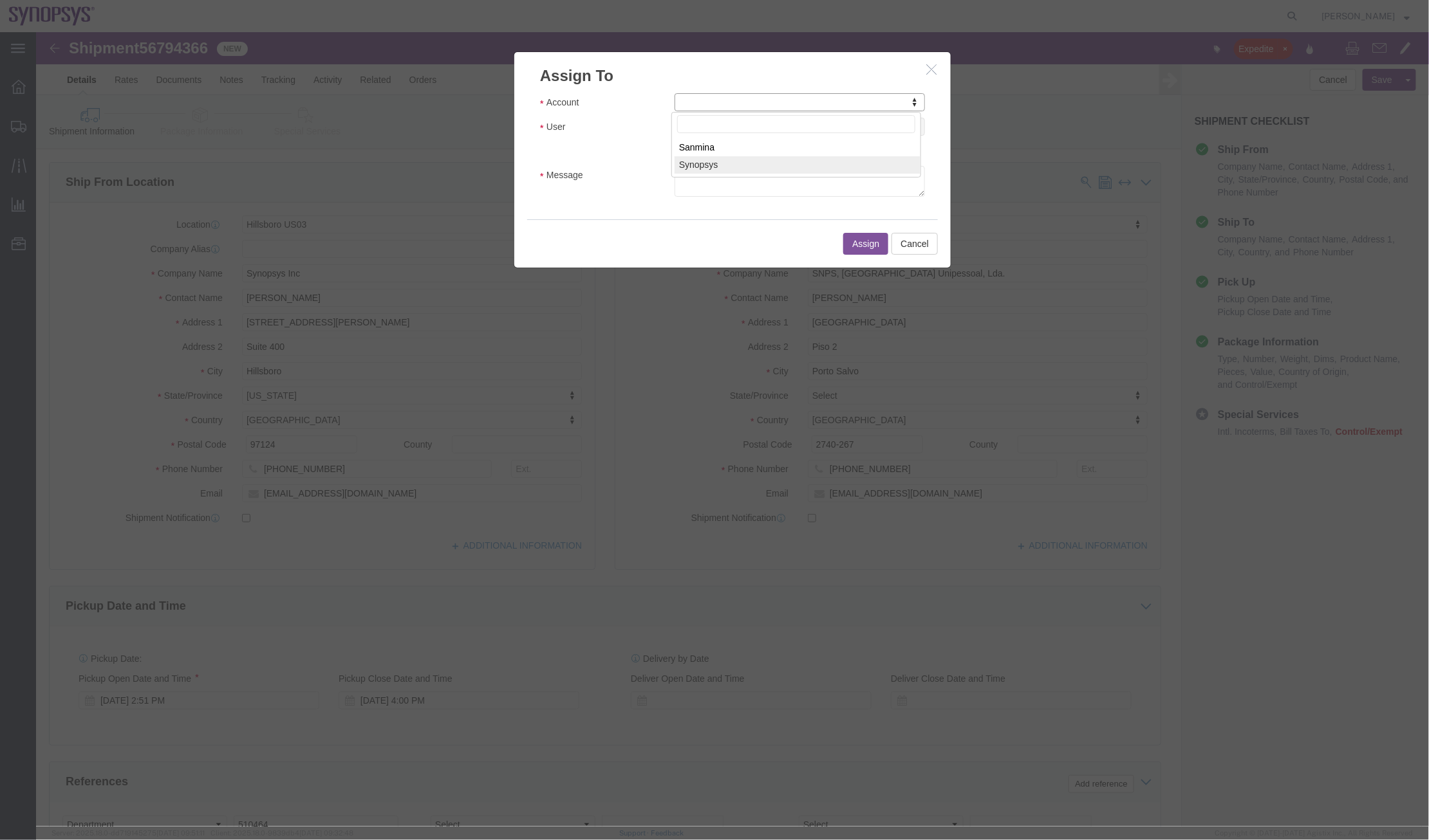
select select "117156"
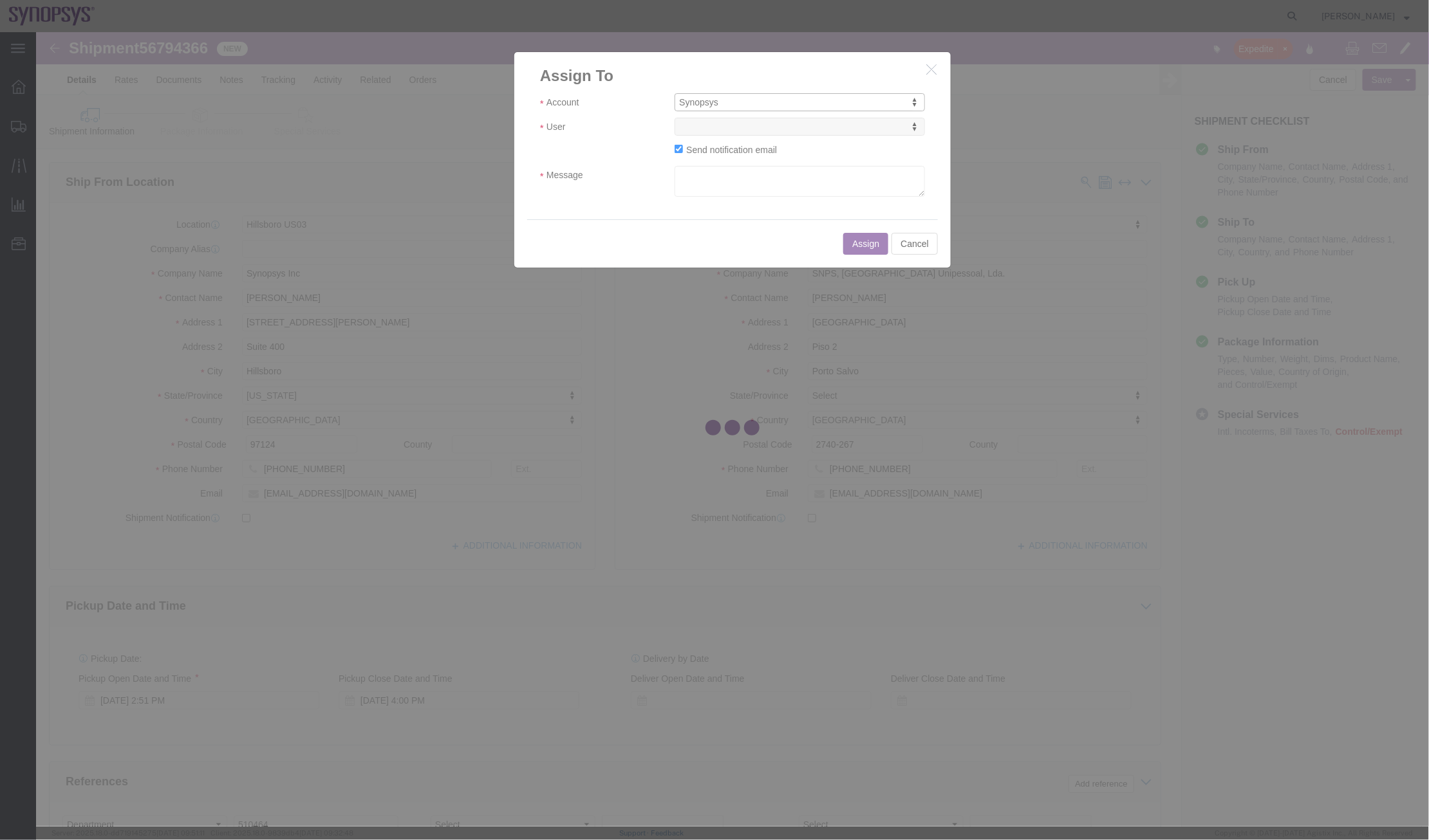
click at [776, 130] on div at bounding box center [732, 429] width 1392 height 794
select select
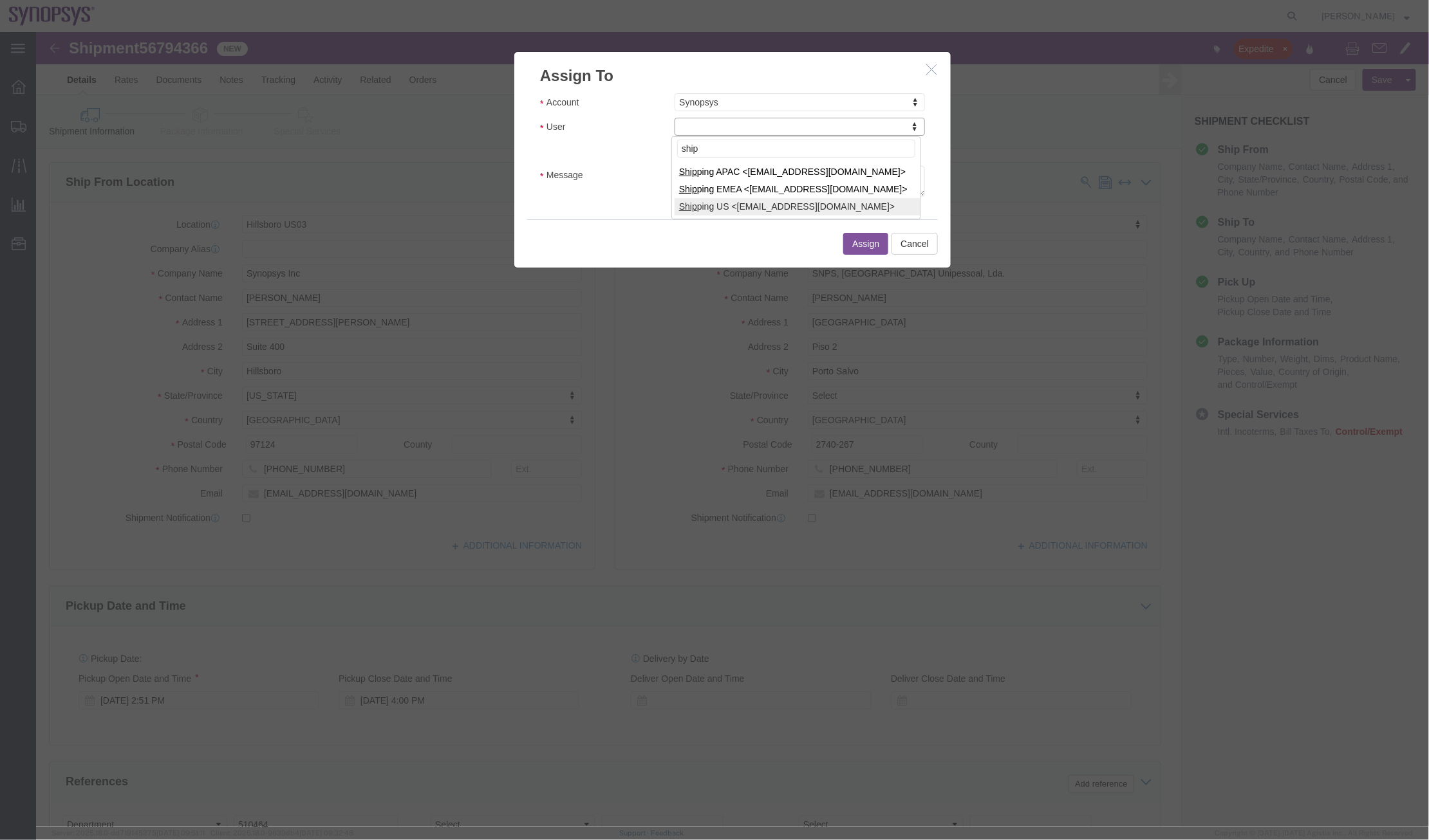
type input "ship"
select select "100122"
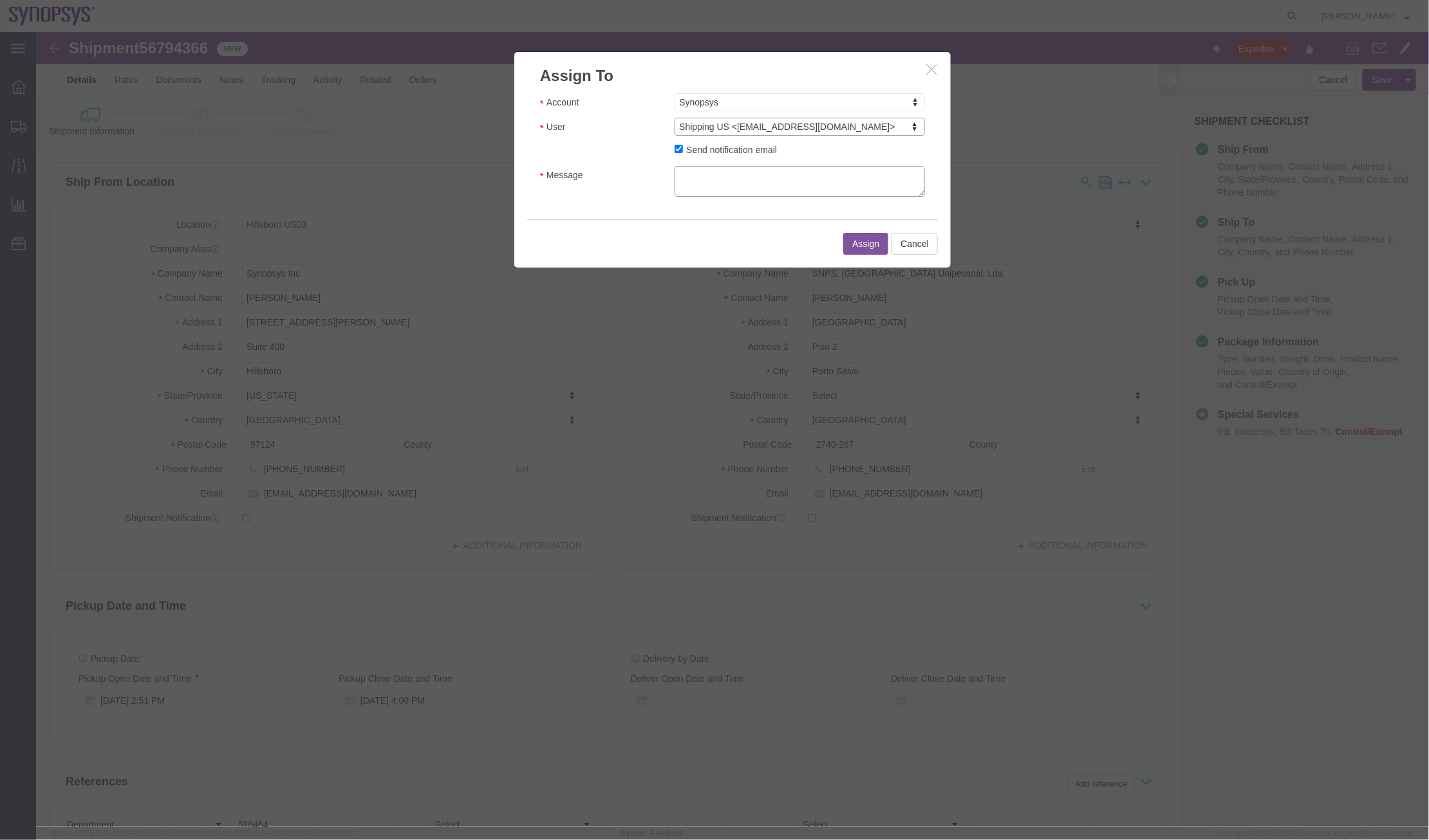
click textarea "Message"
type textarea "a"
click button "Assign"
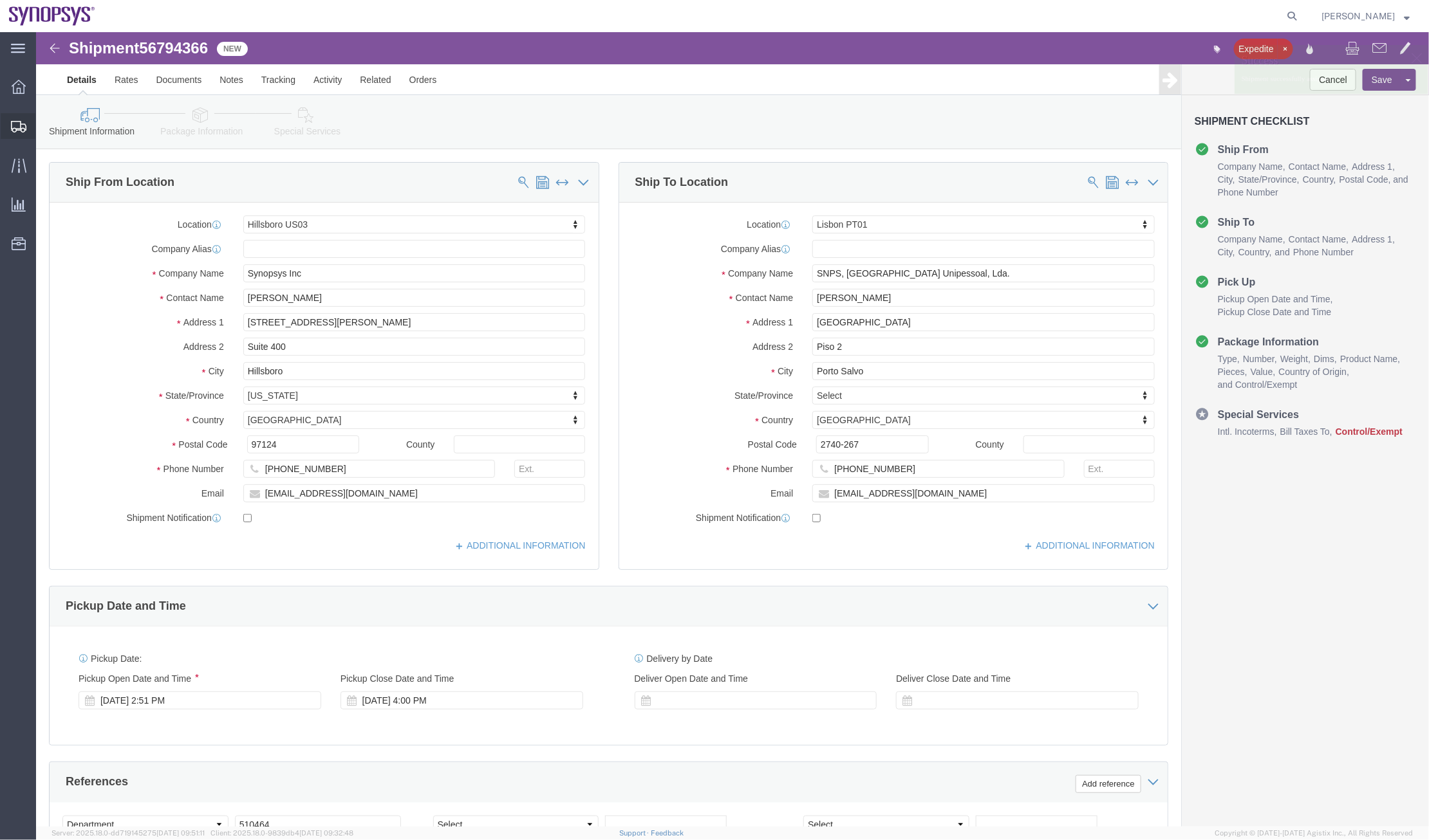
click at [0, 0] on link "Shipment Manager" at bounding box center [0, 0] width 0 height 0
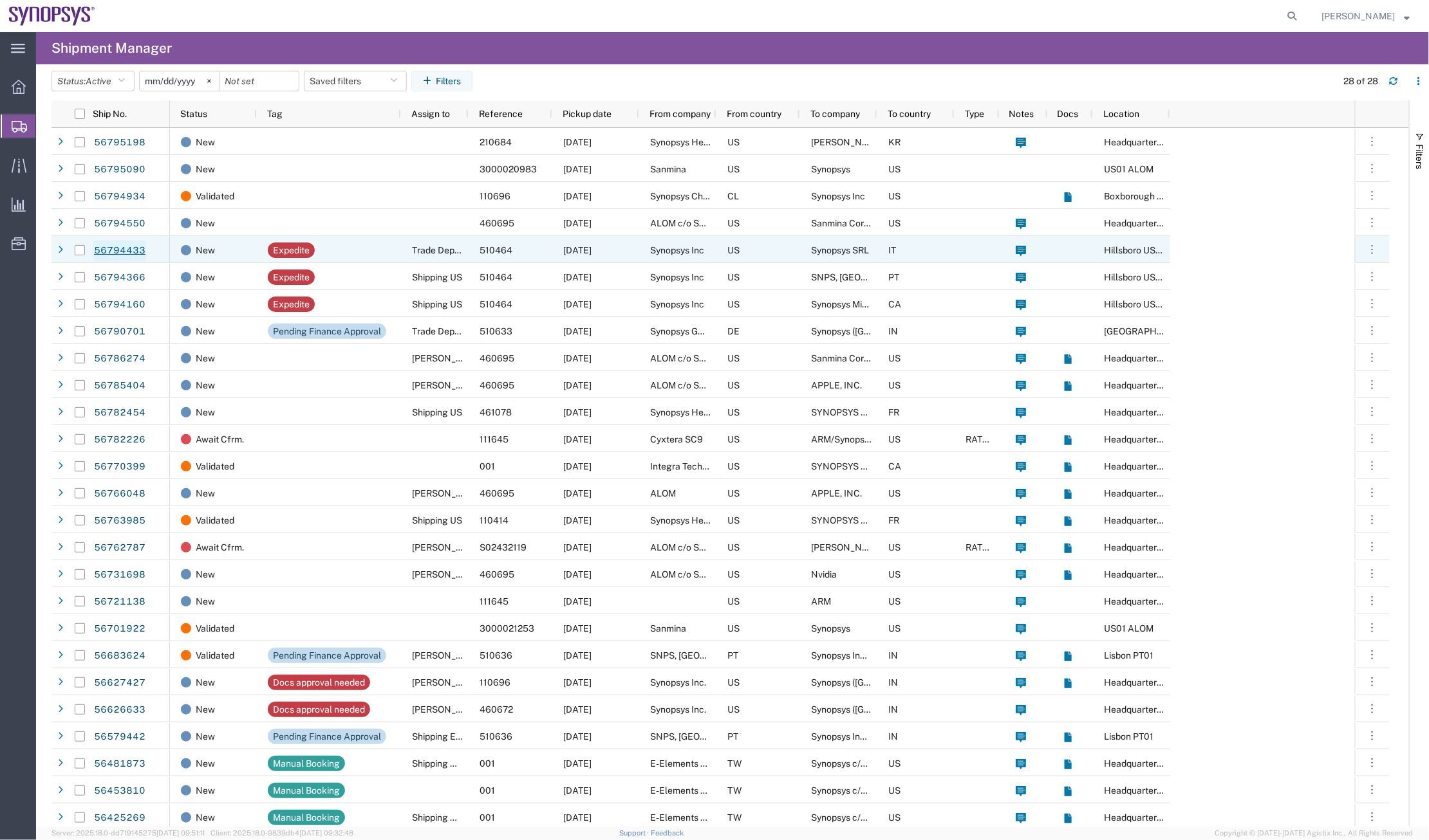
click at [131, 244] on link "56794433" at bounding box center [120, 250] width 53 height 20
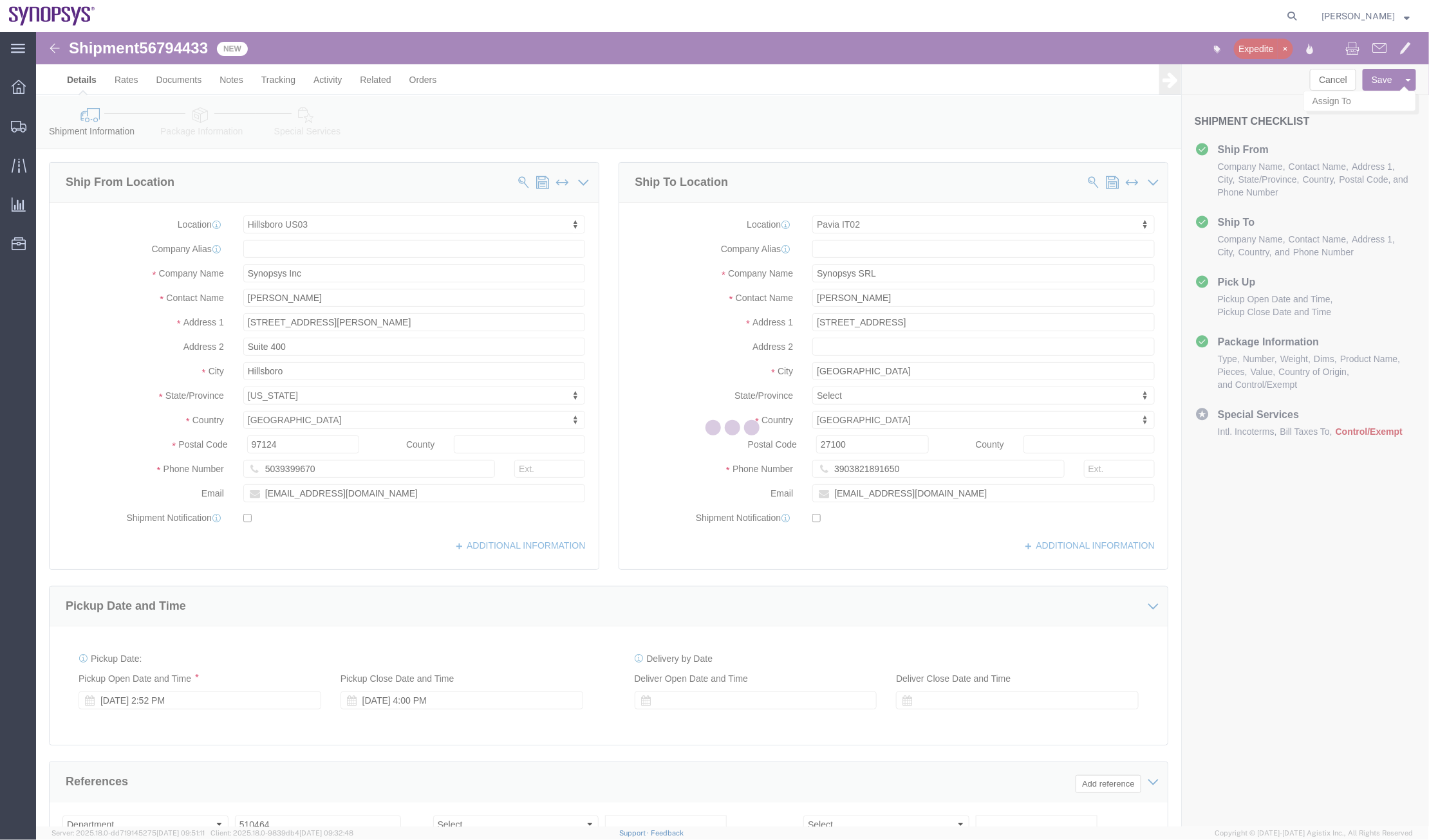
select select "63190"
select select "63138"
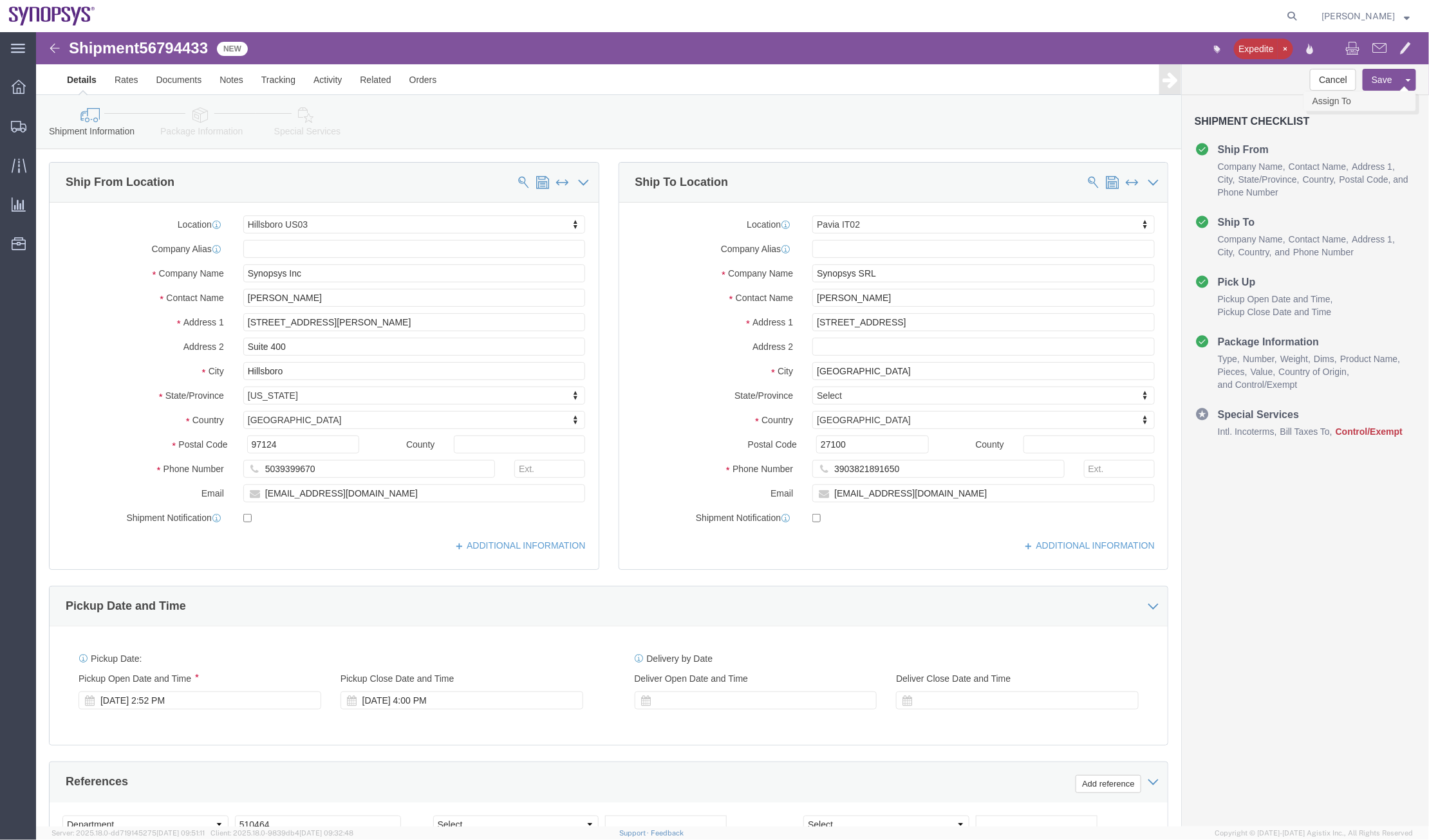
click link "Assign To"
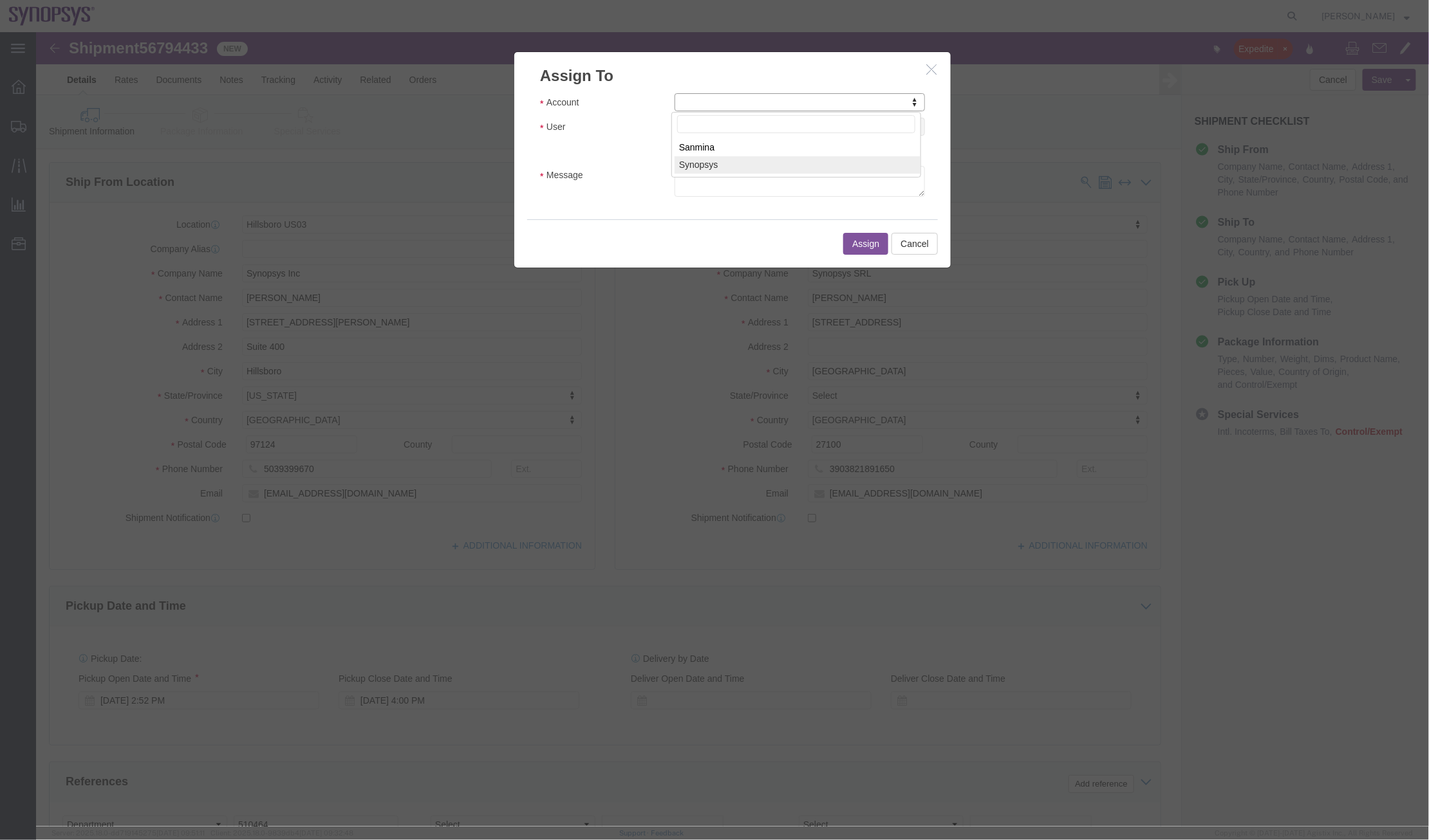
select select "117156"
select select
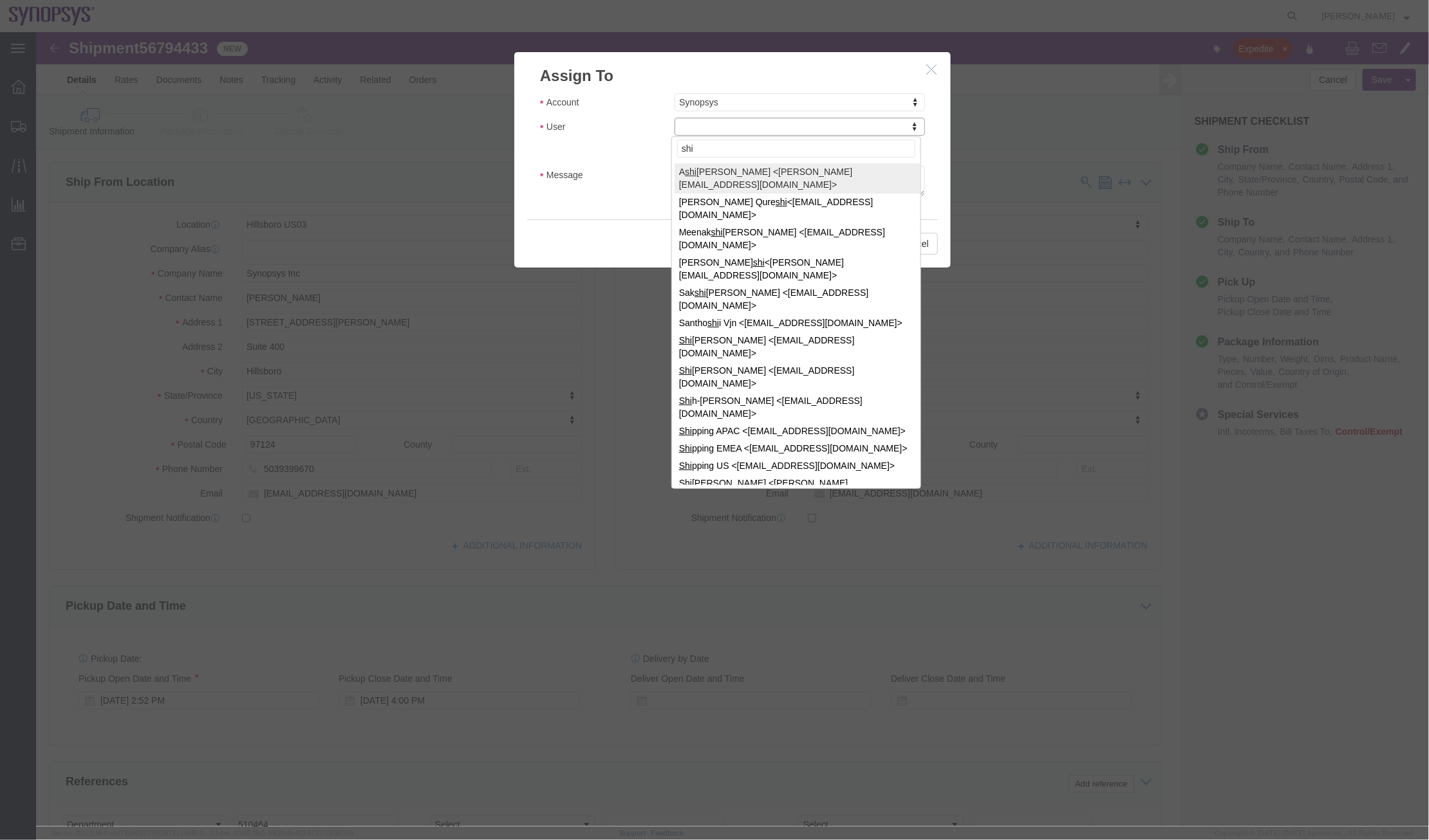
type input "ship"
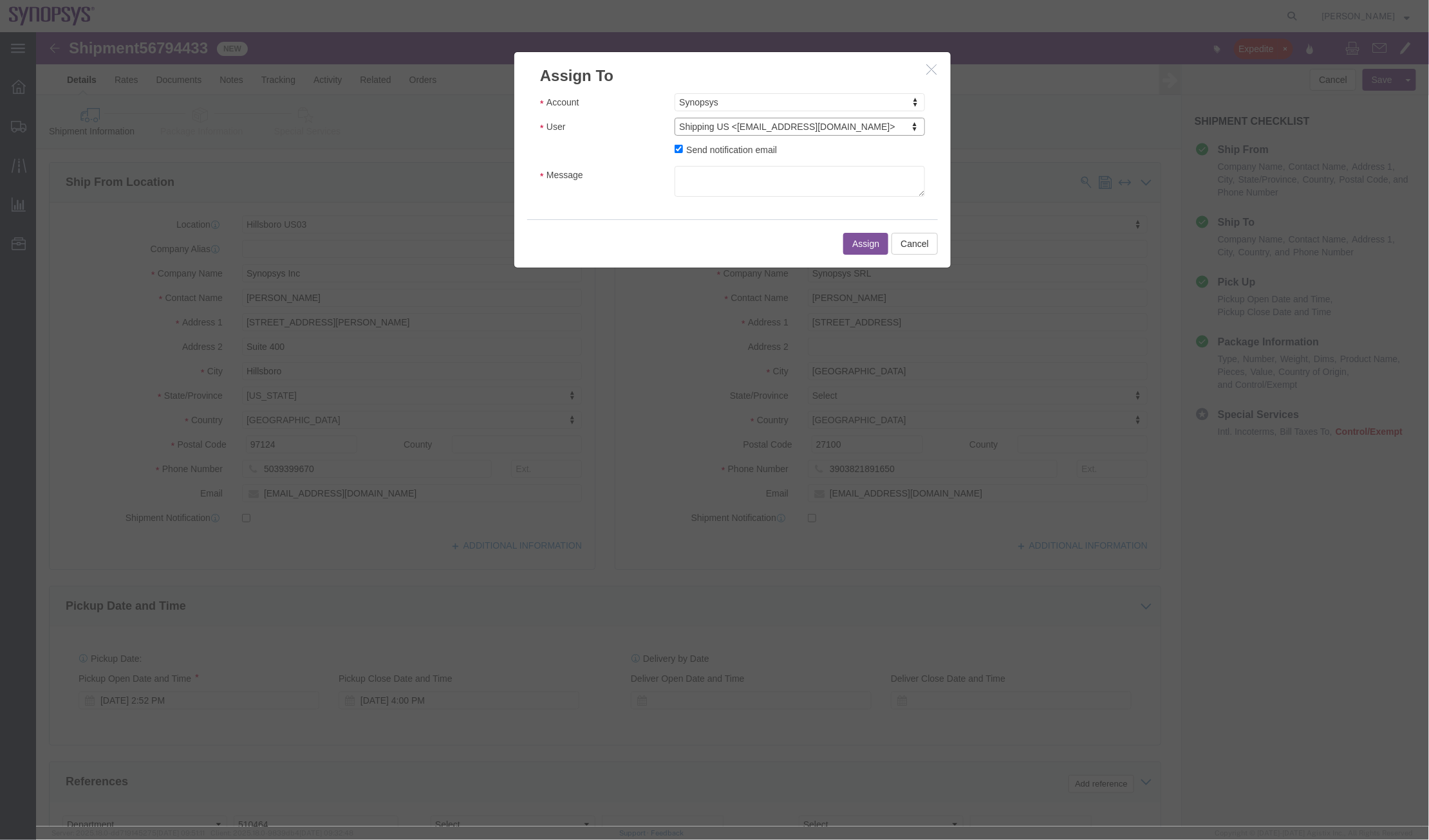
select select "100122"
click textarea "Message"
type textarea "a"
click button "Assign"
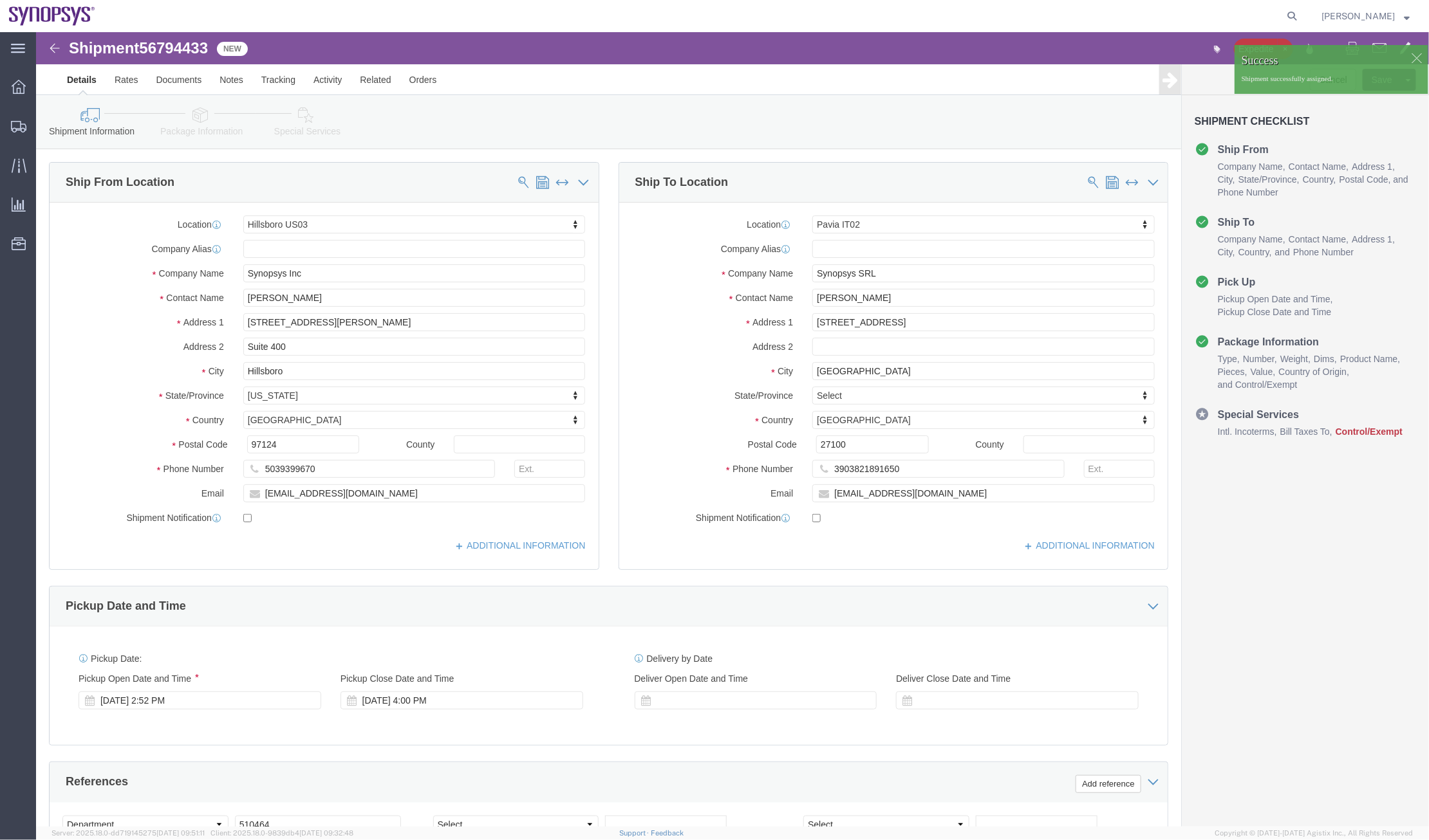
click icon
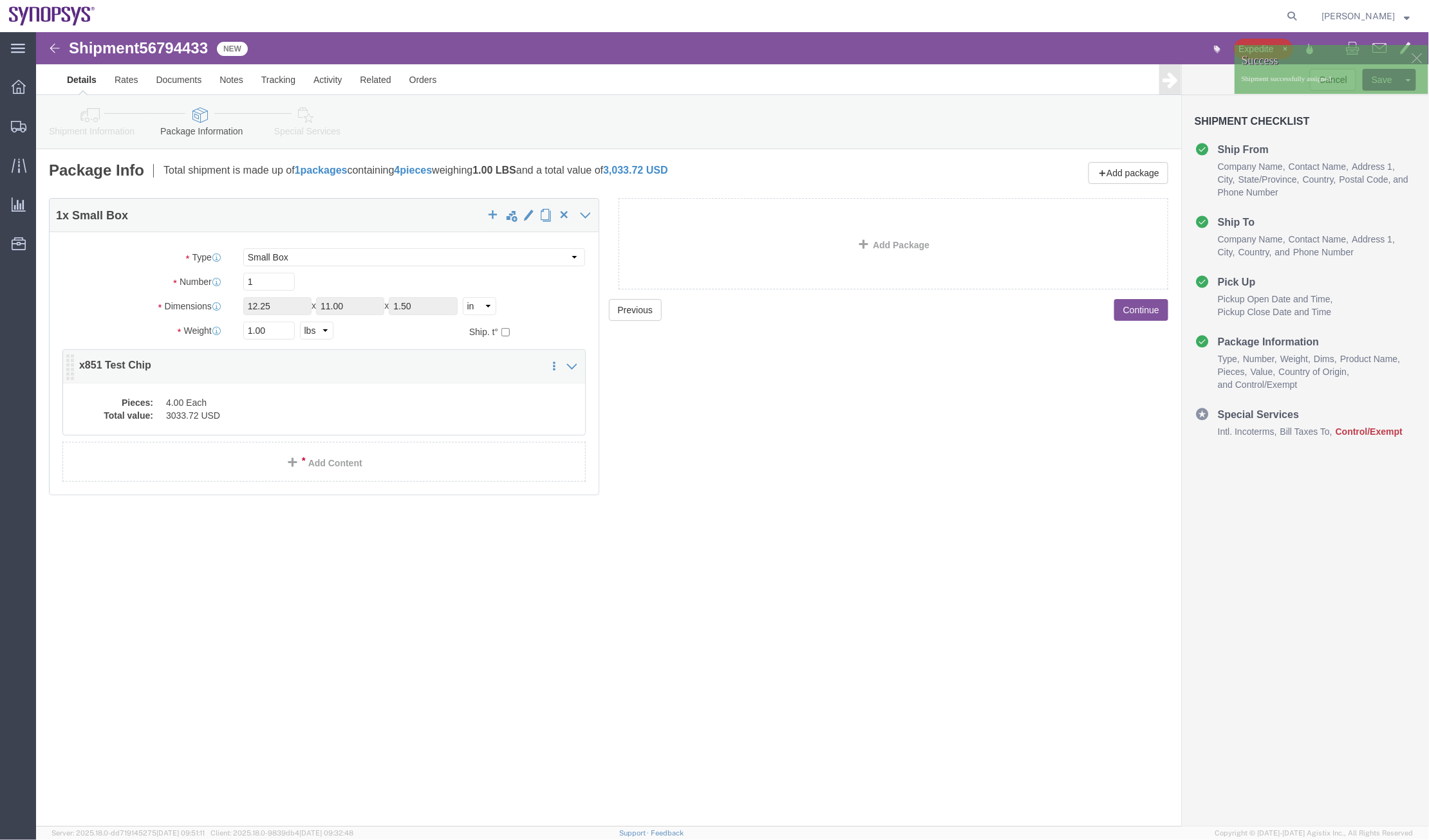
click dd "4.00 Each"
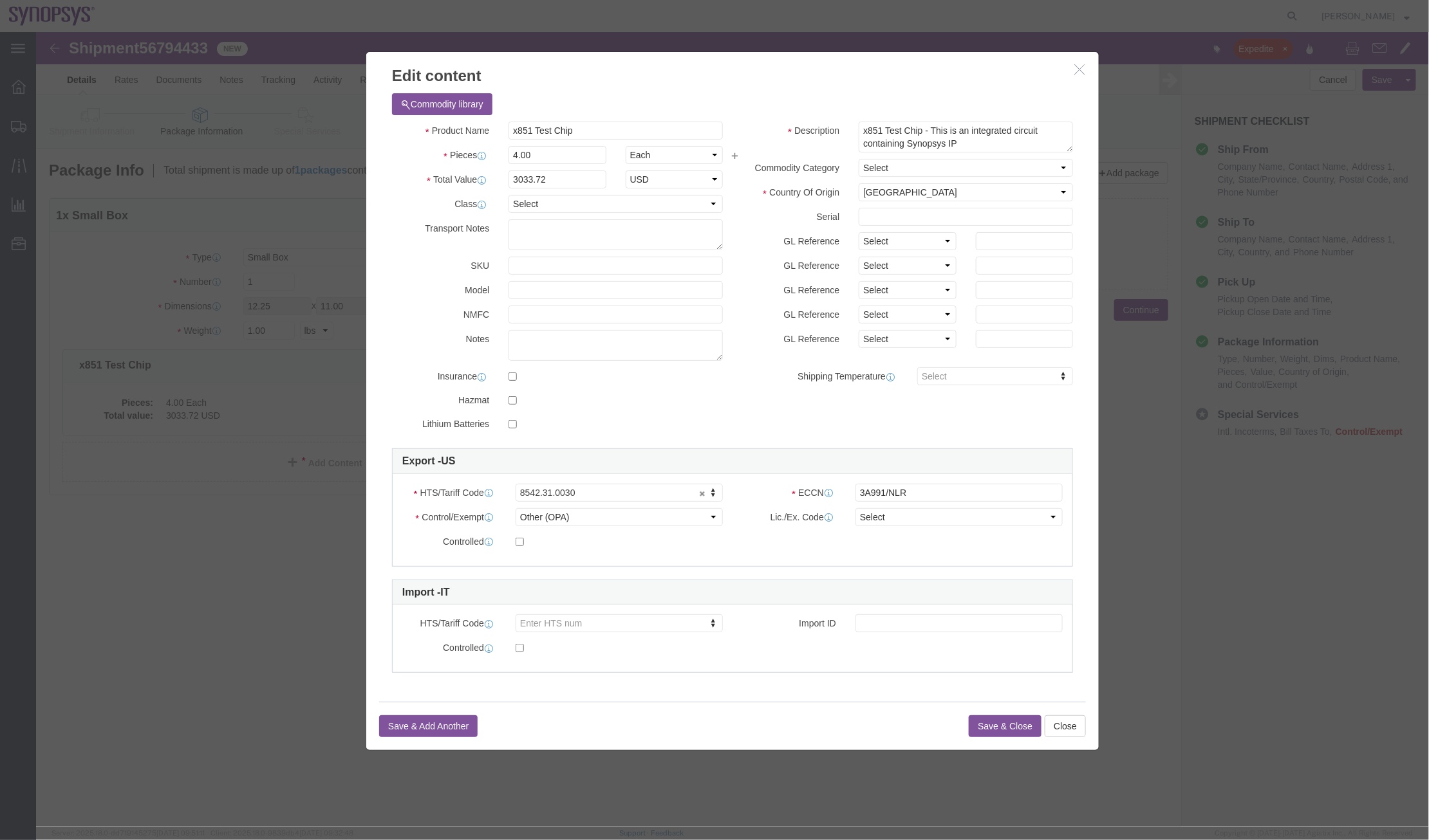
click icon "button"
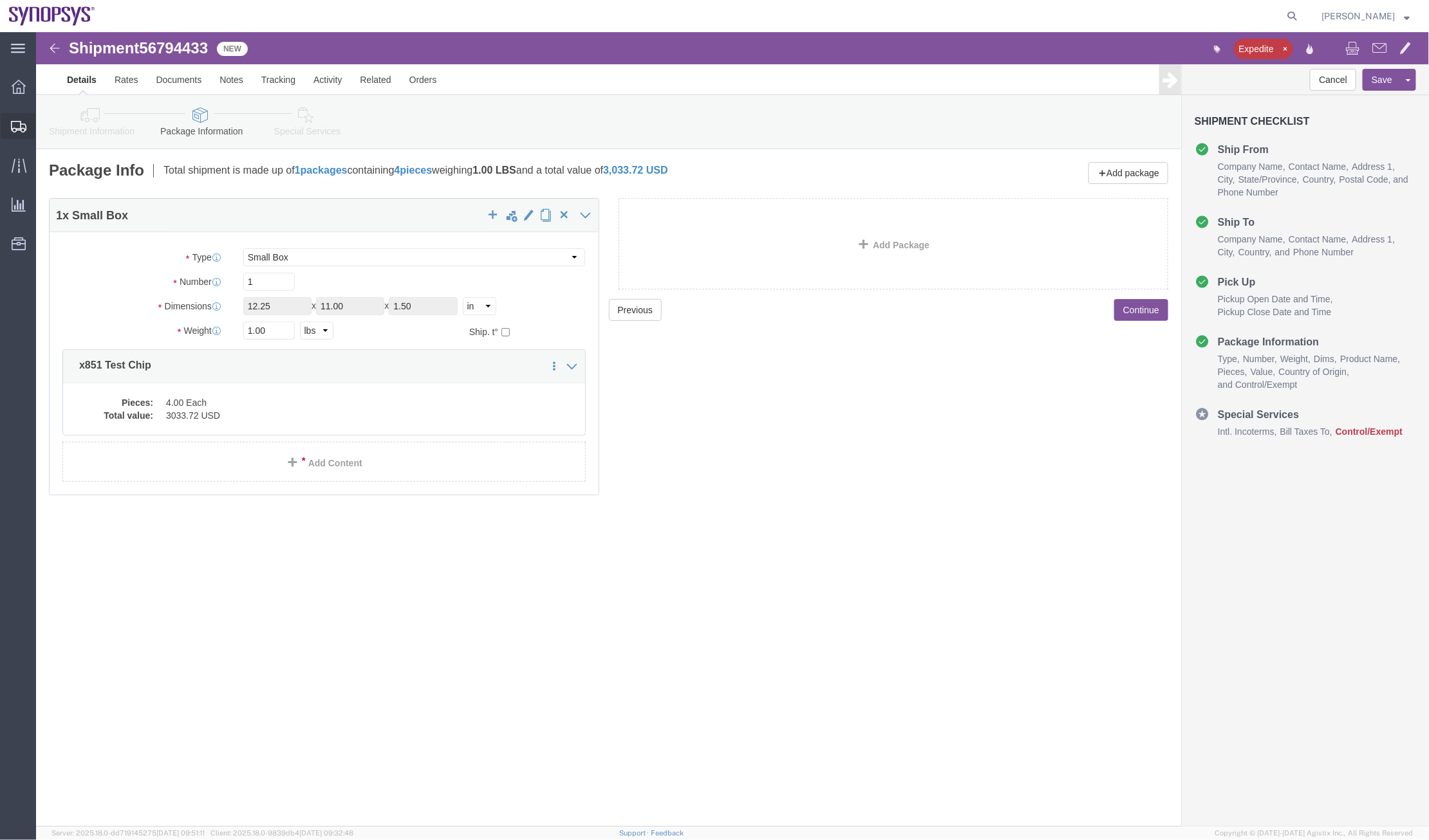
click at [0, 0] on span "Shipment Manager" at bounding box center [0, 0] width 0 height 0
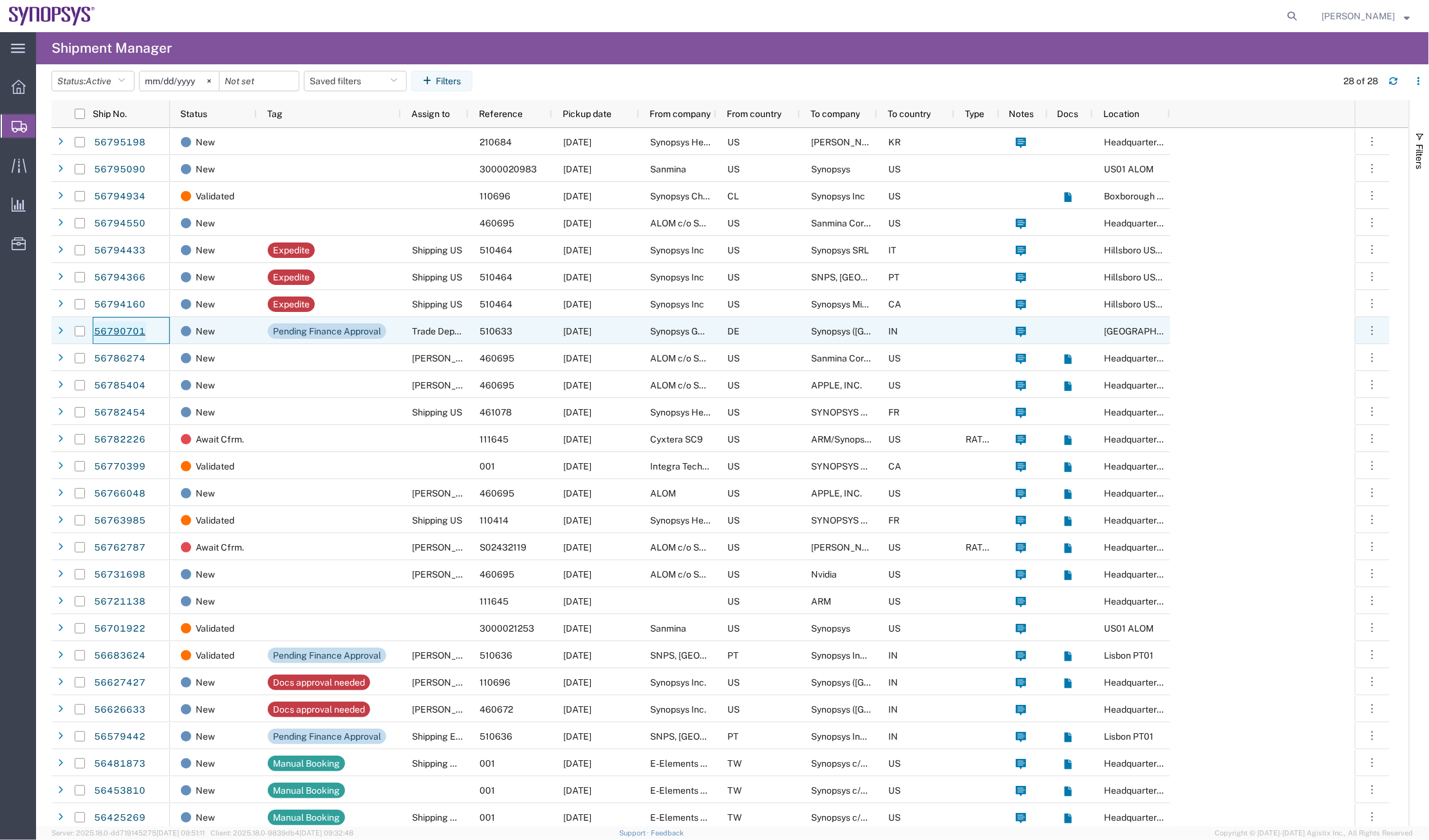
click at [127, 326] on link "56790701" at bounding box center [120, 332] width 53 height 20
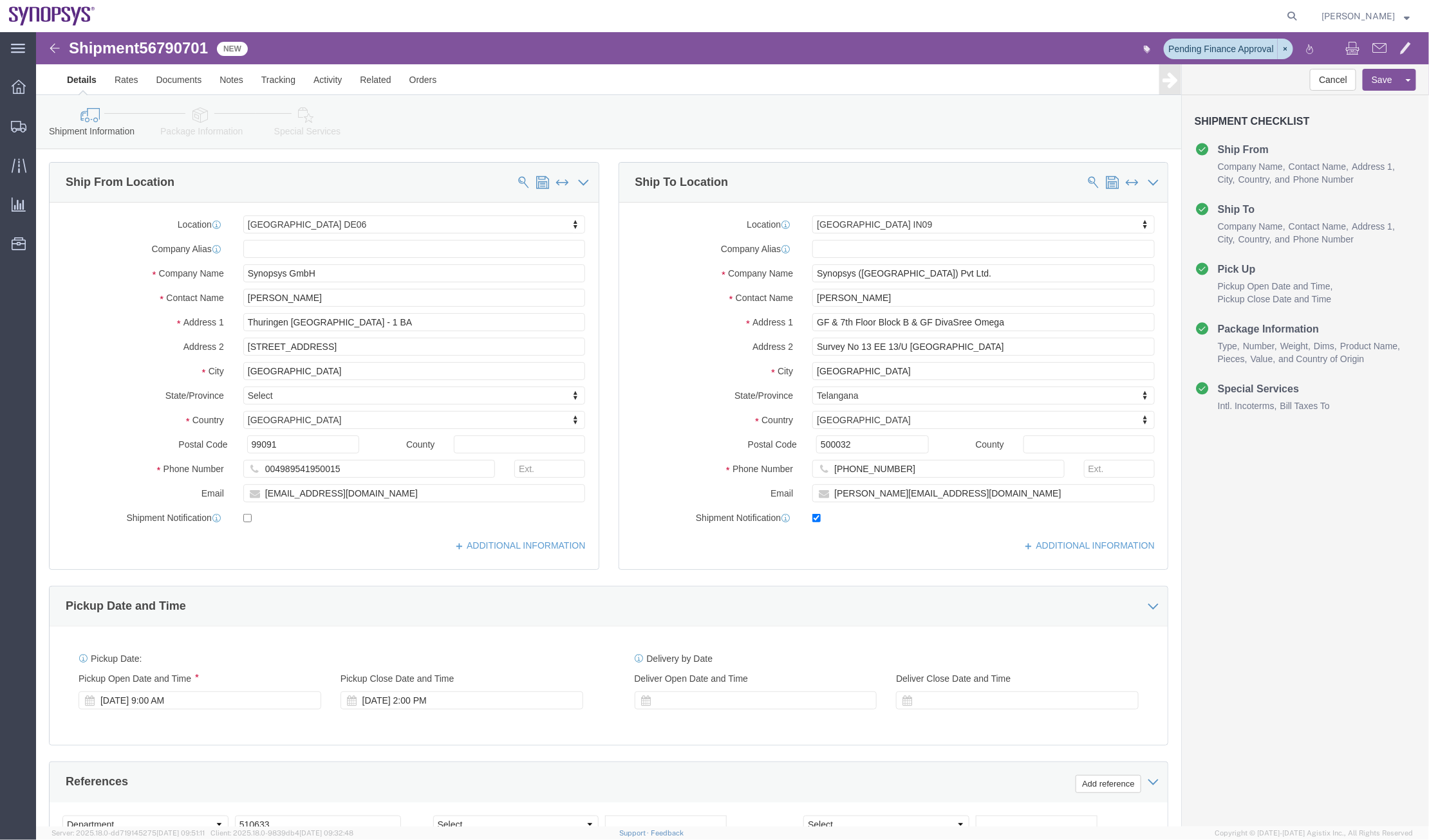
select select "63098"
select select "63126"
click icon
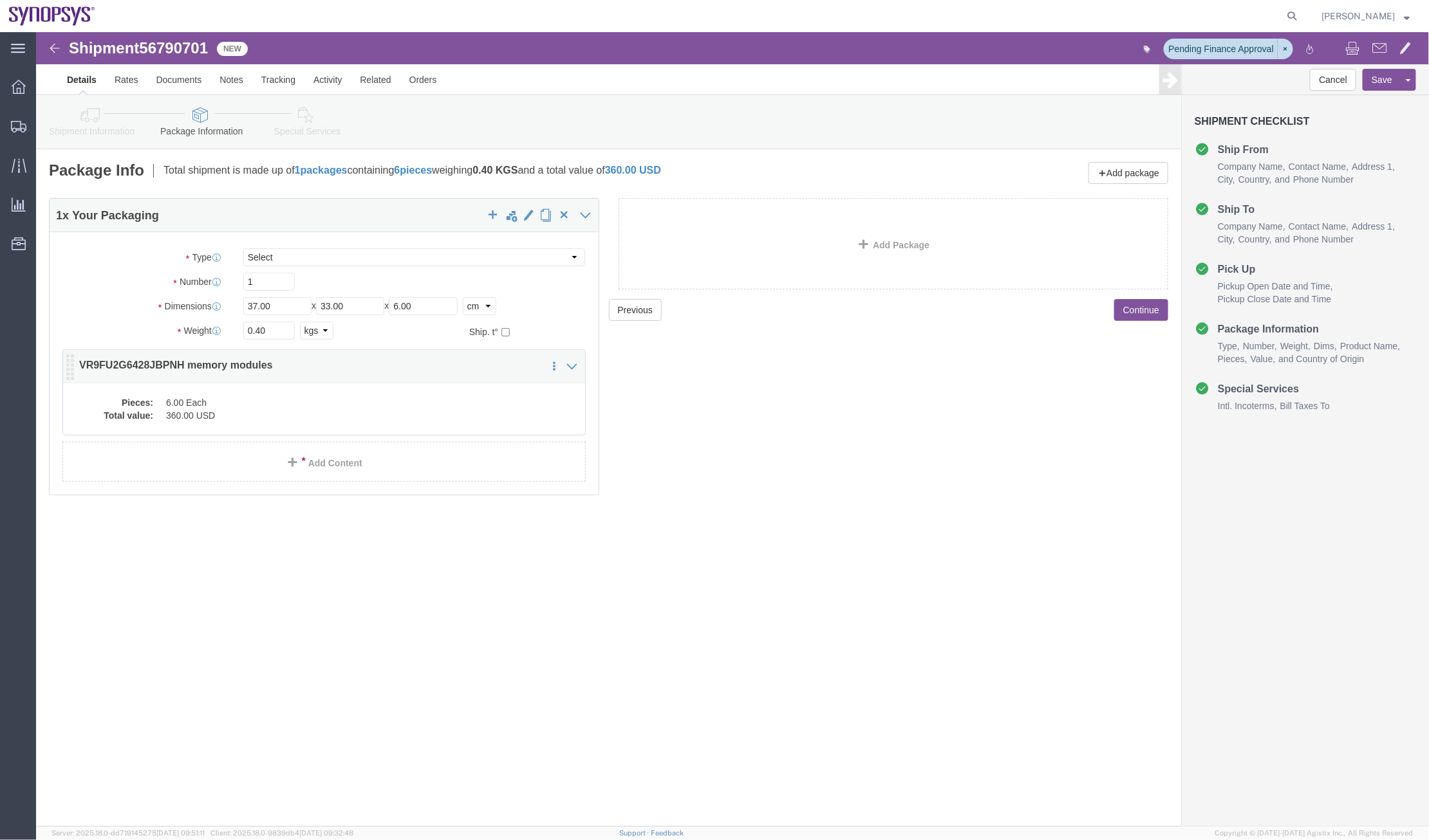
click div "Pieces: 6.00 Each Total value: 360.00 USD"
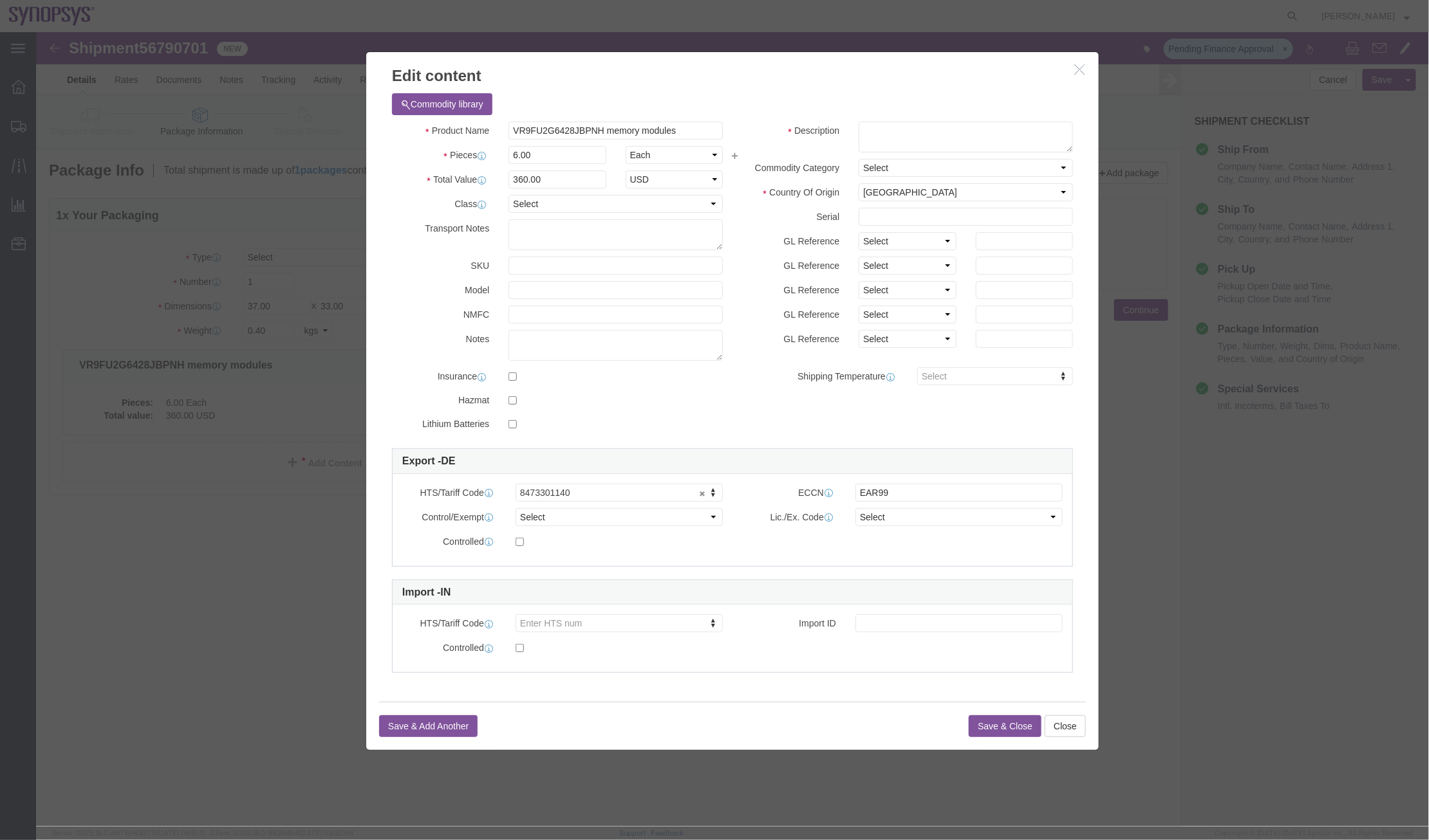
drag, startPoint x: 807, startPoint y: 50, endPoint x: 822, endPoint y: 51, distance: 15.0
click h3 "Edit content"
click icon "button"
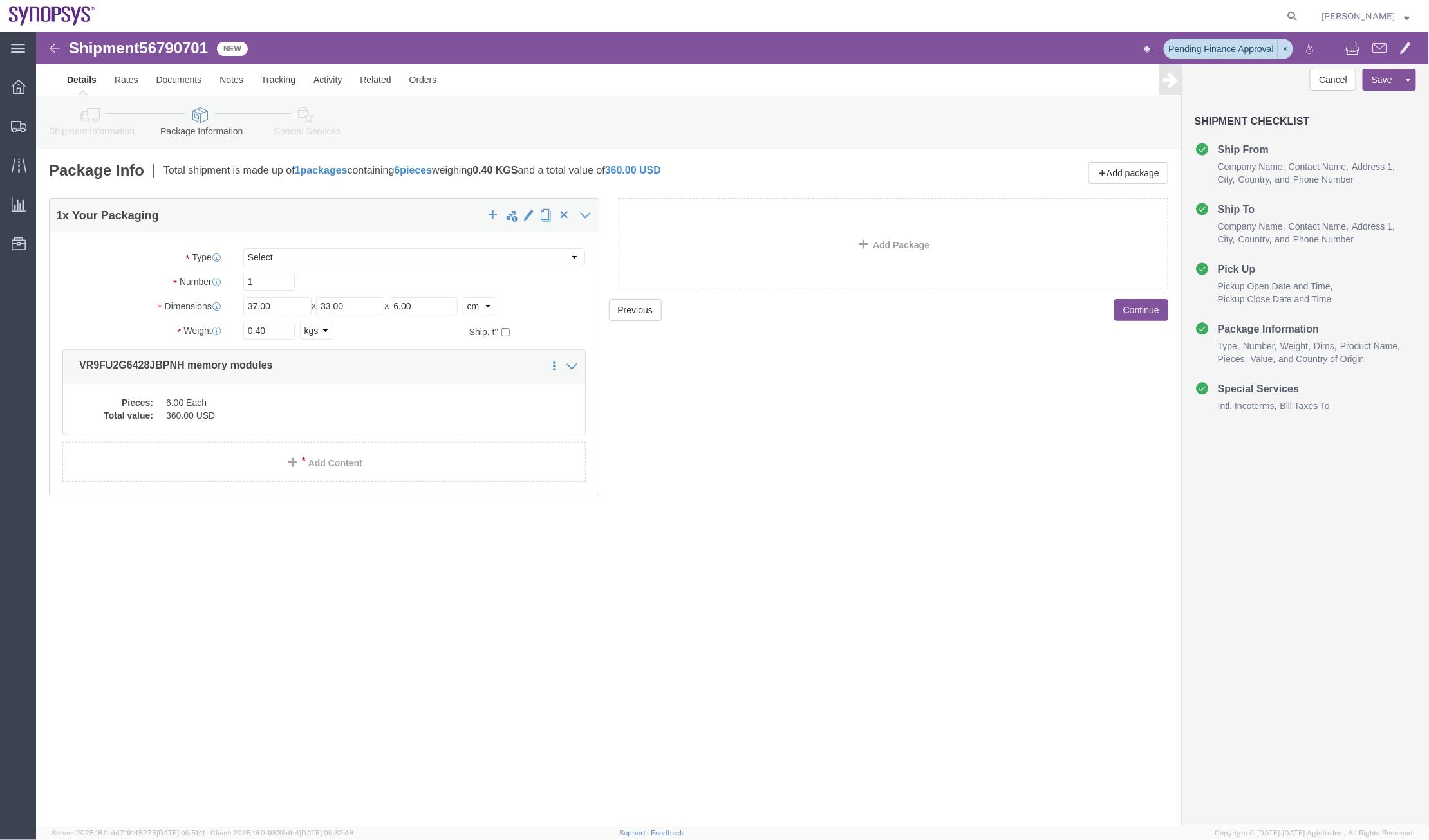
click icon
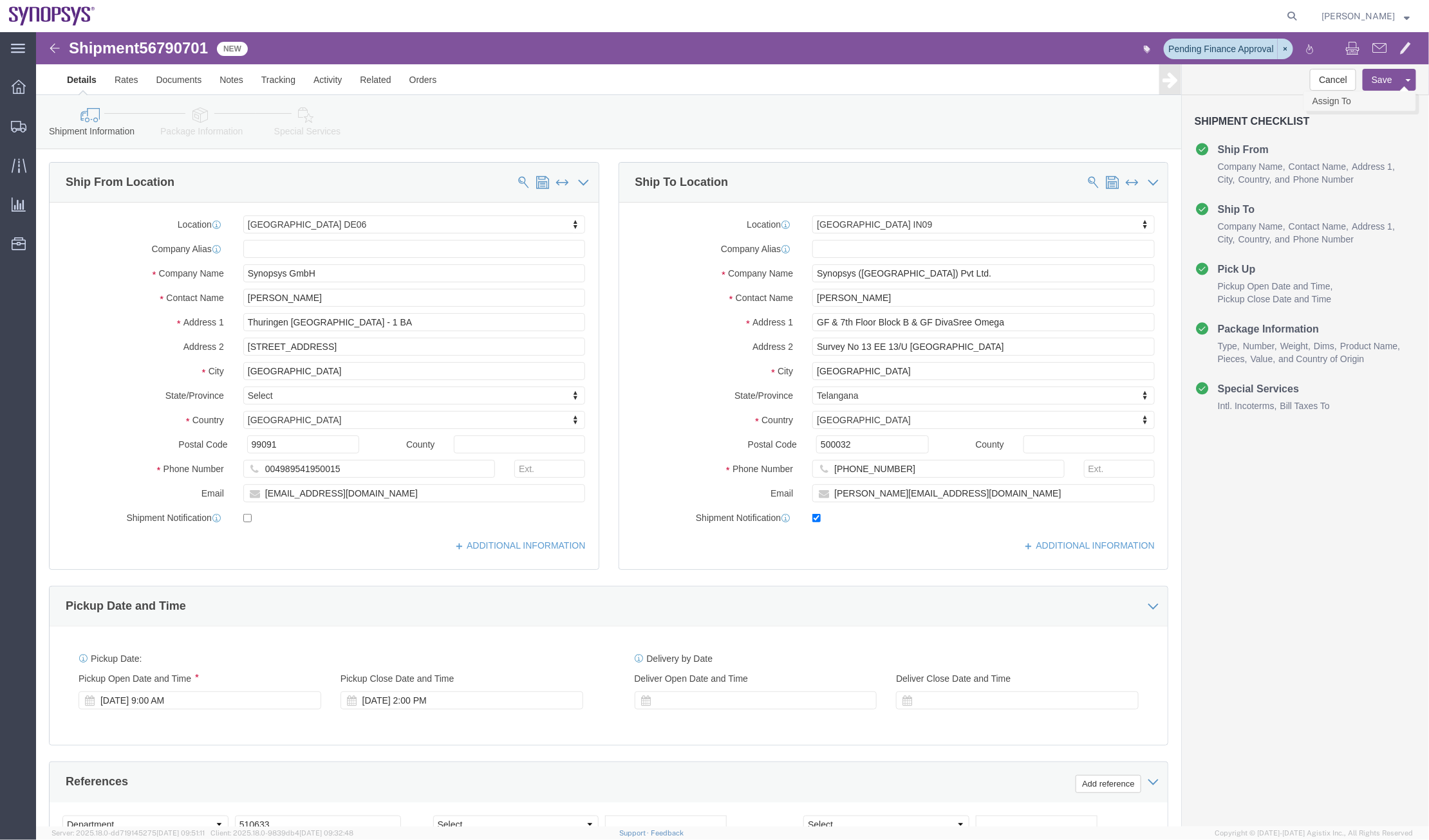
click link "Assign To"
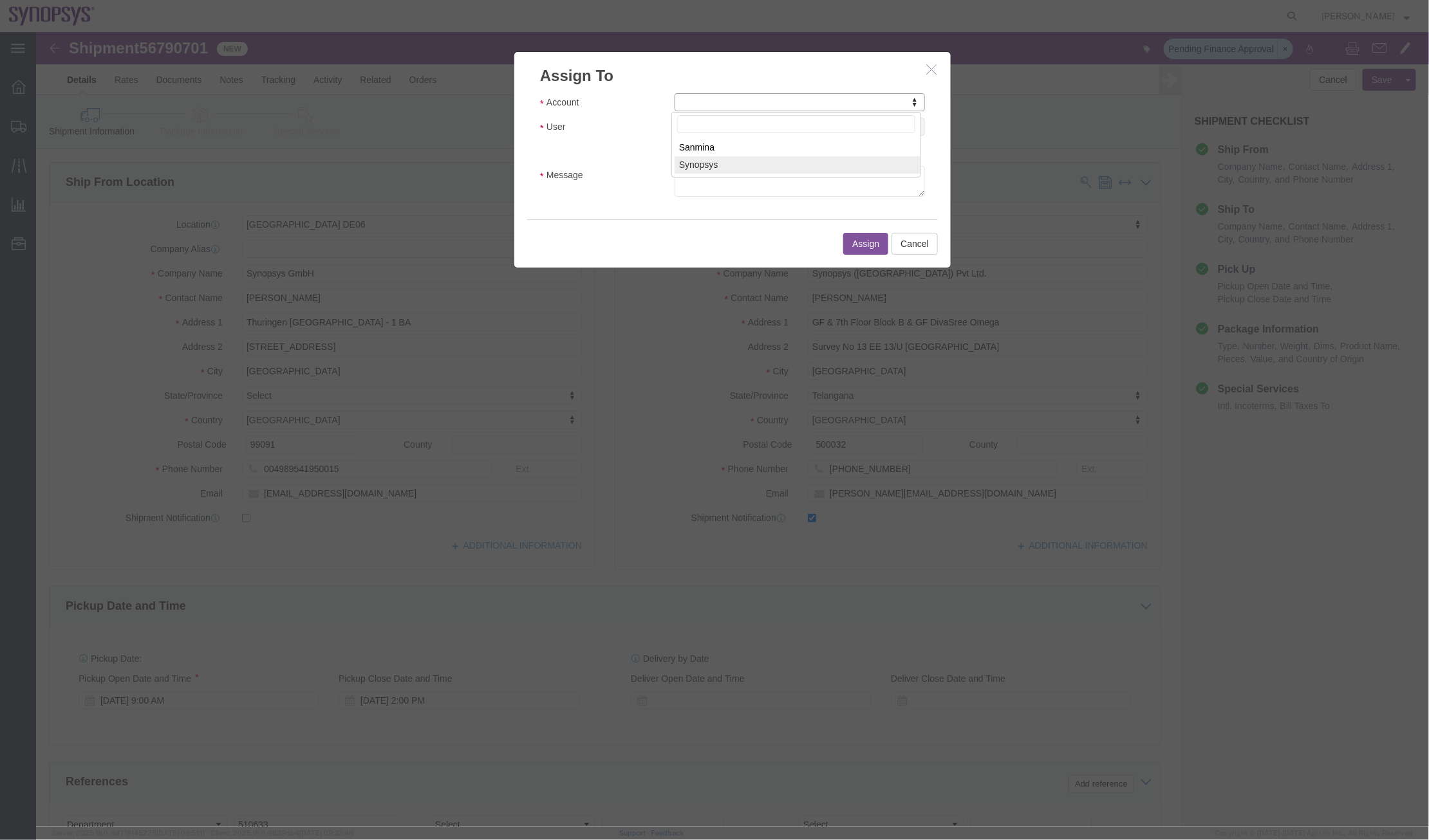
select select "117156"
select select
drag, startPoint x: 934, startPoint y: 74, endPoint x: 897, endPoint y: 41, distance: 49.6
click button "button"
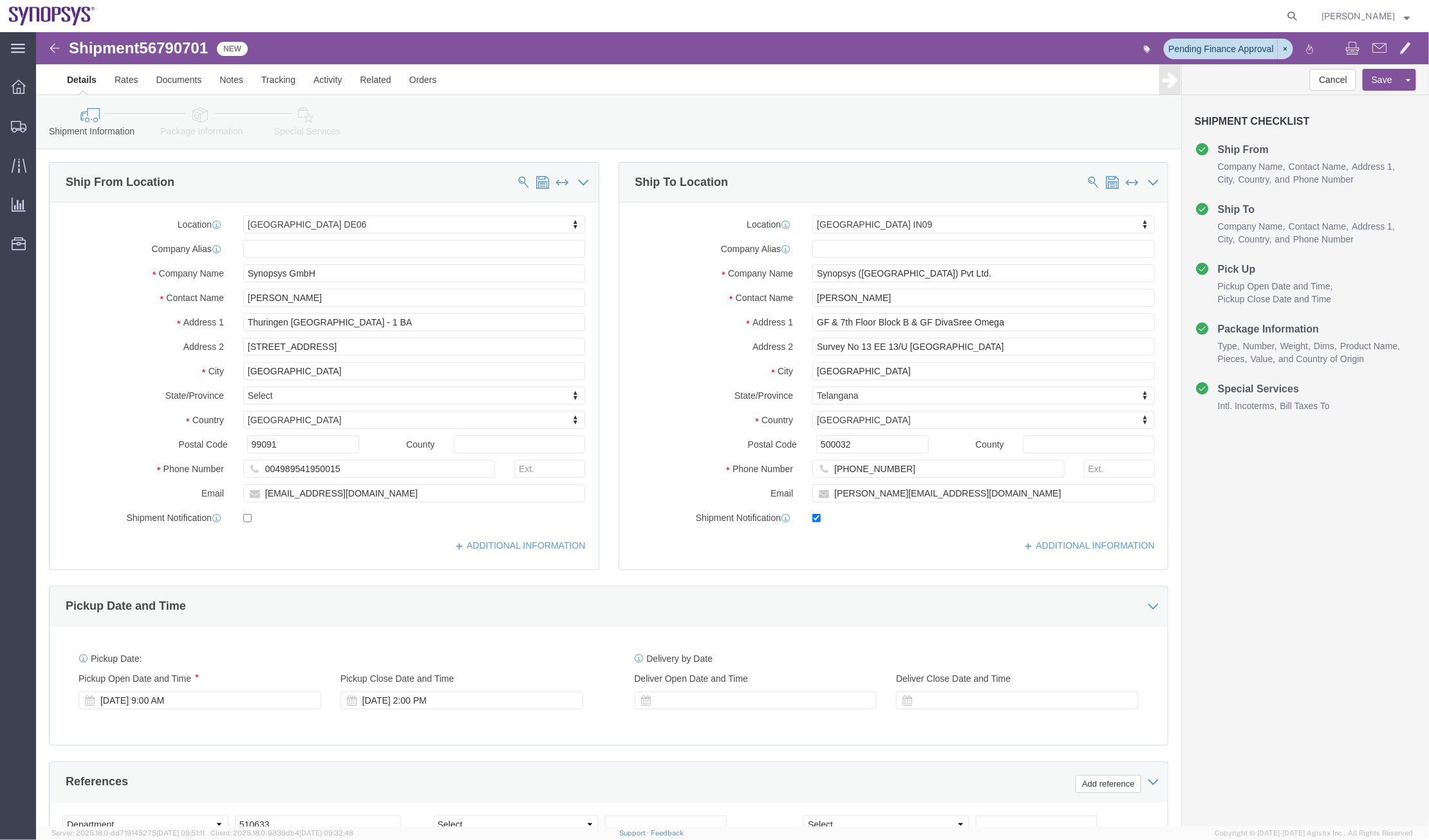
click icon
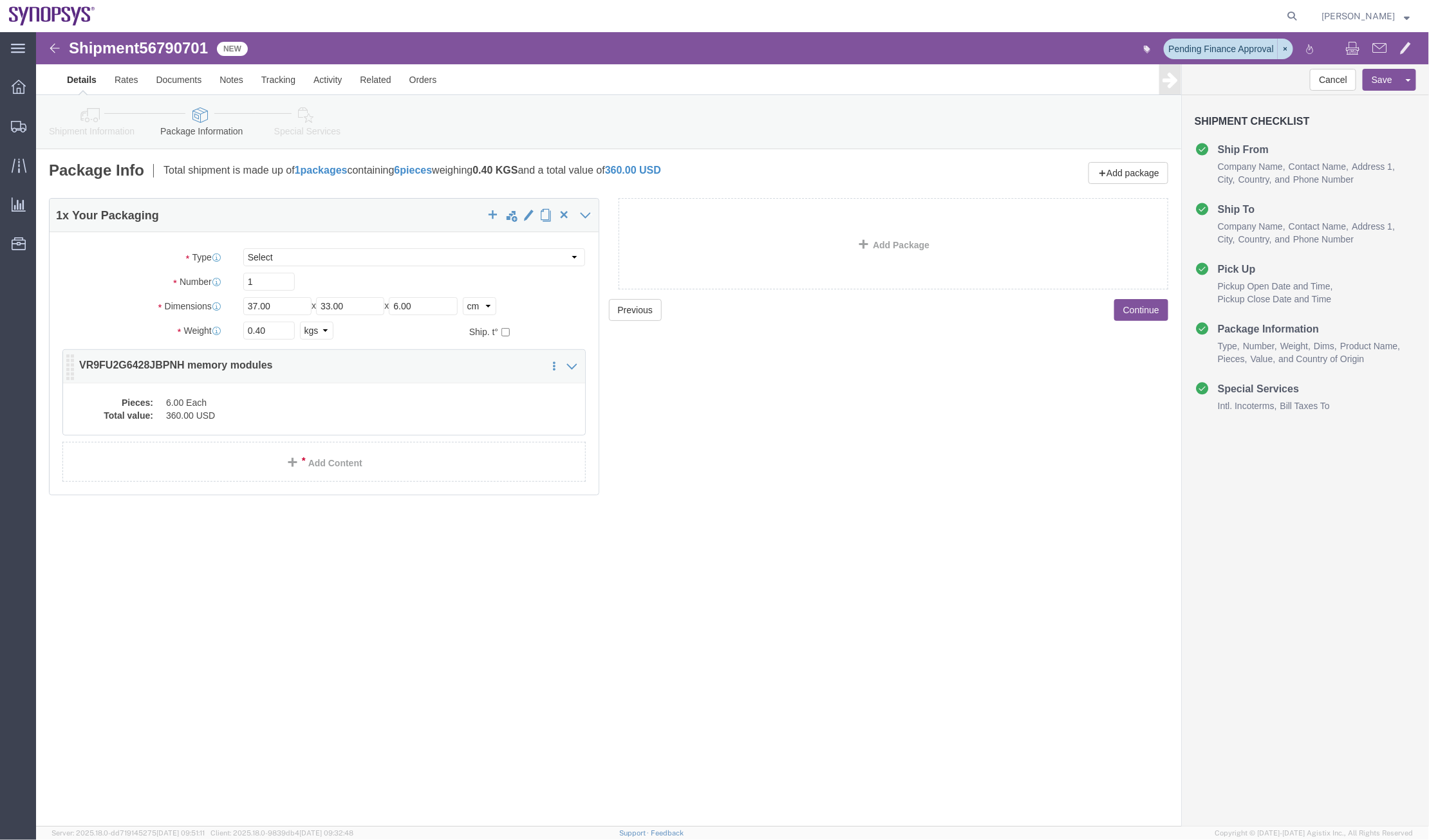
click dd "6.00 Each"
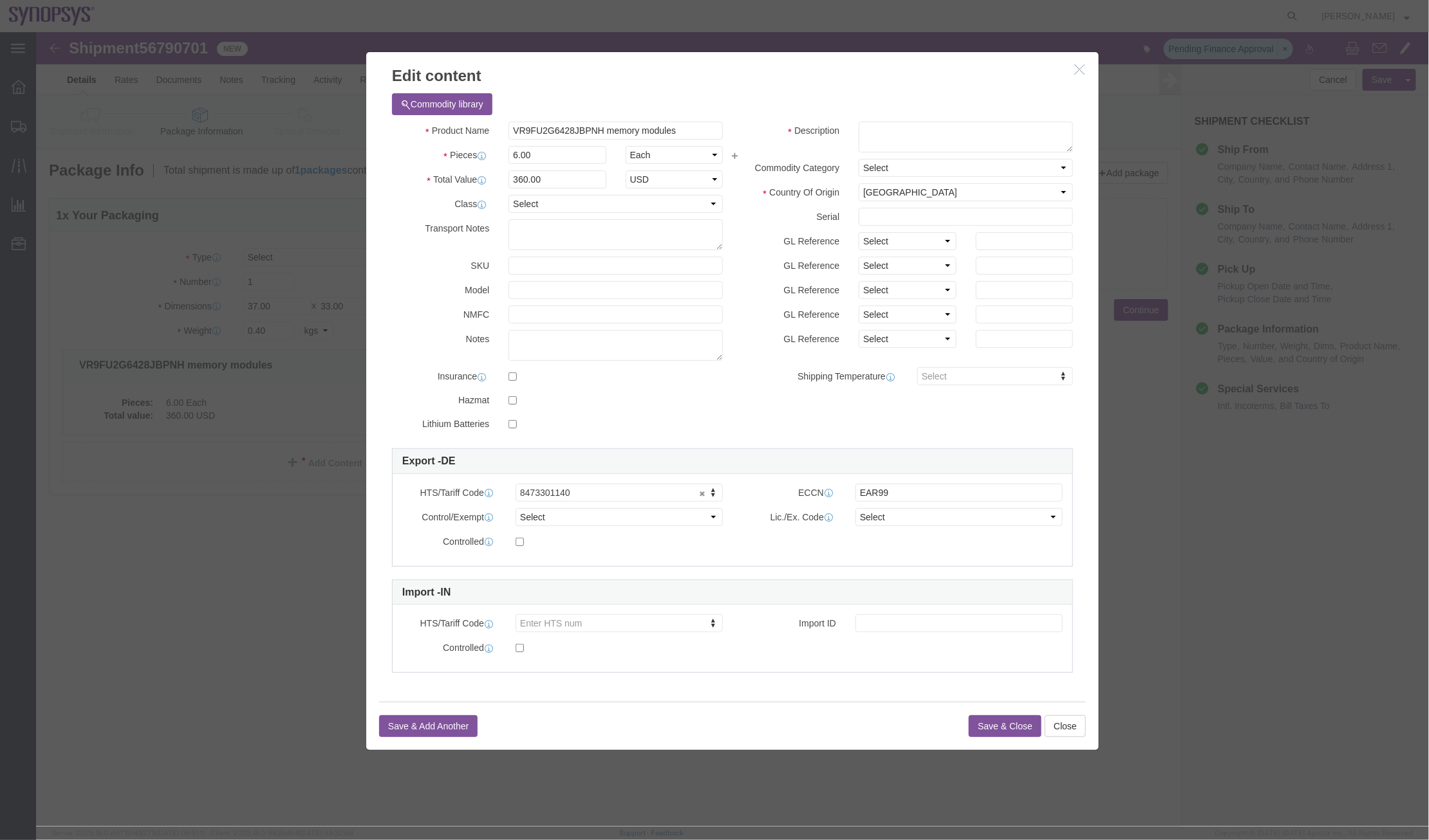
click button "button"
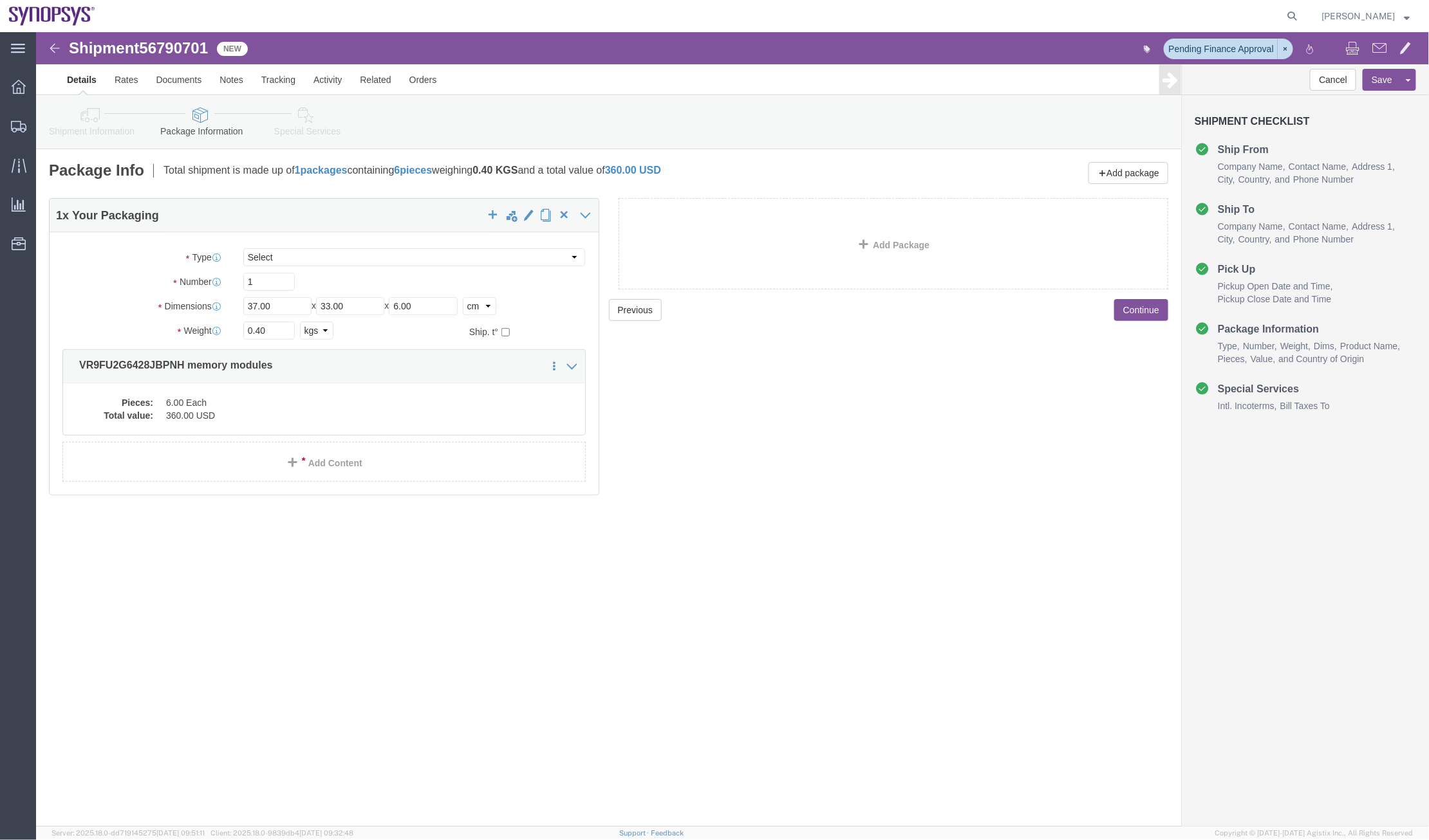
click link "Assign To"
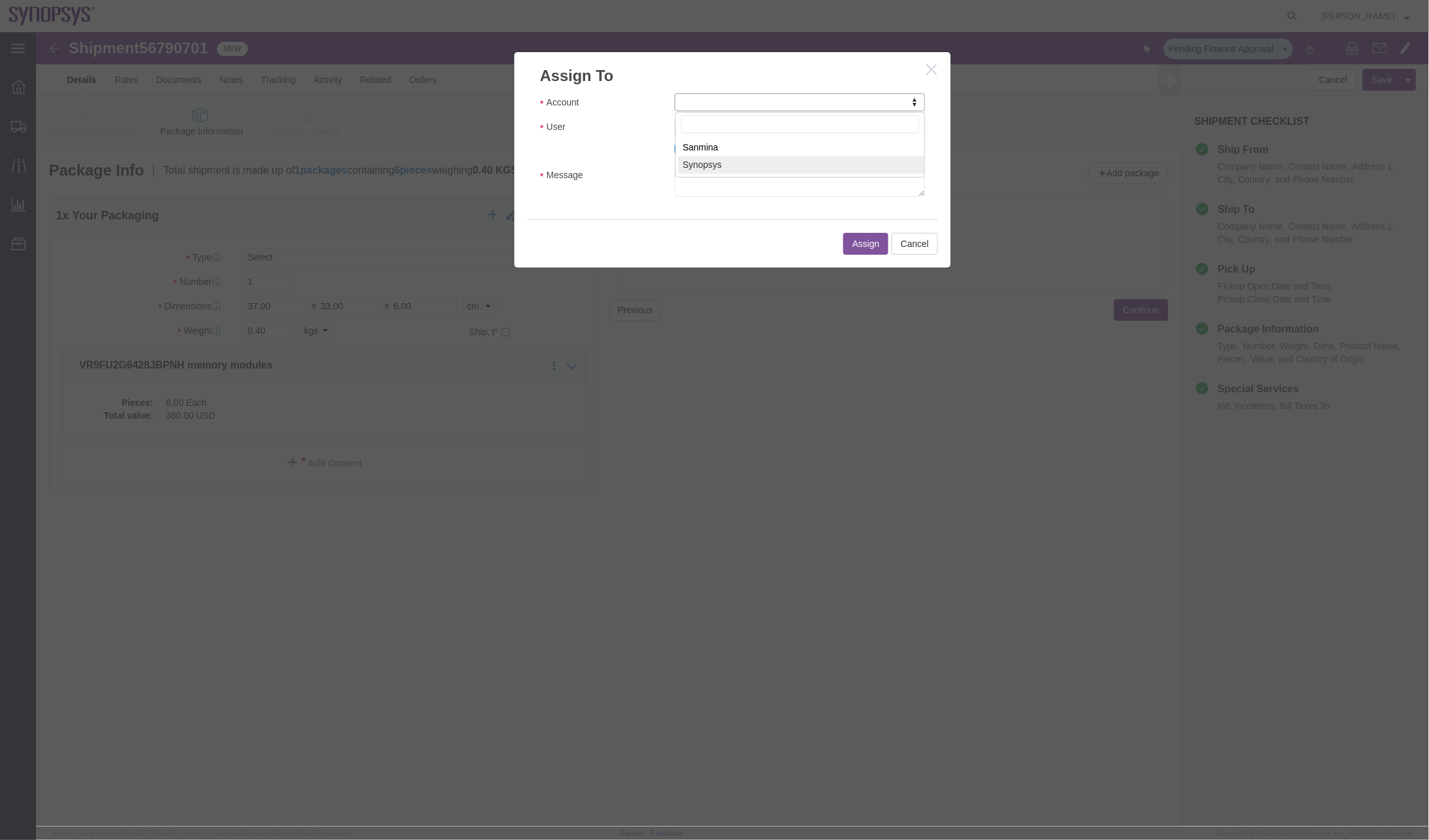
select select "117156"
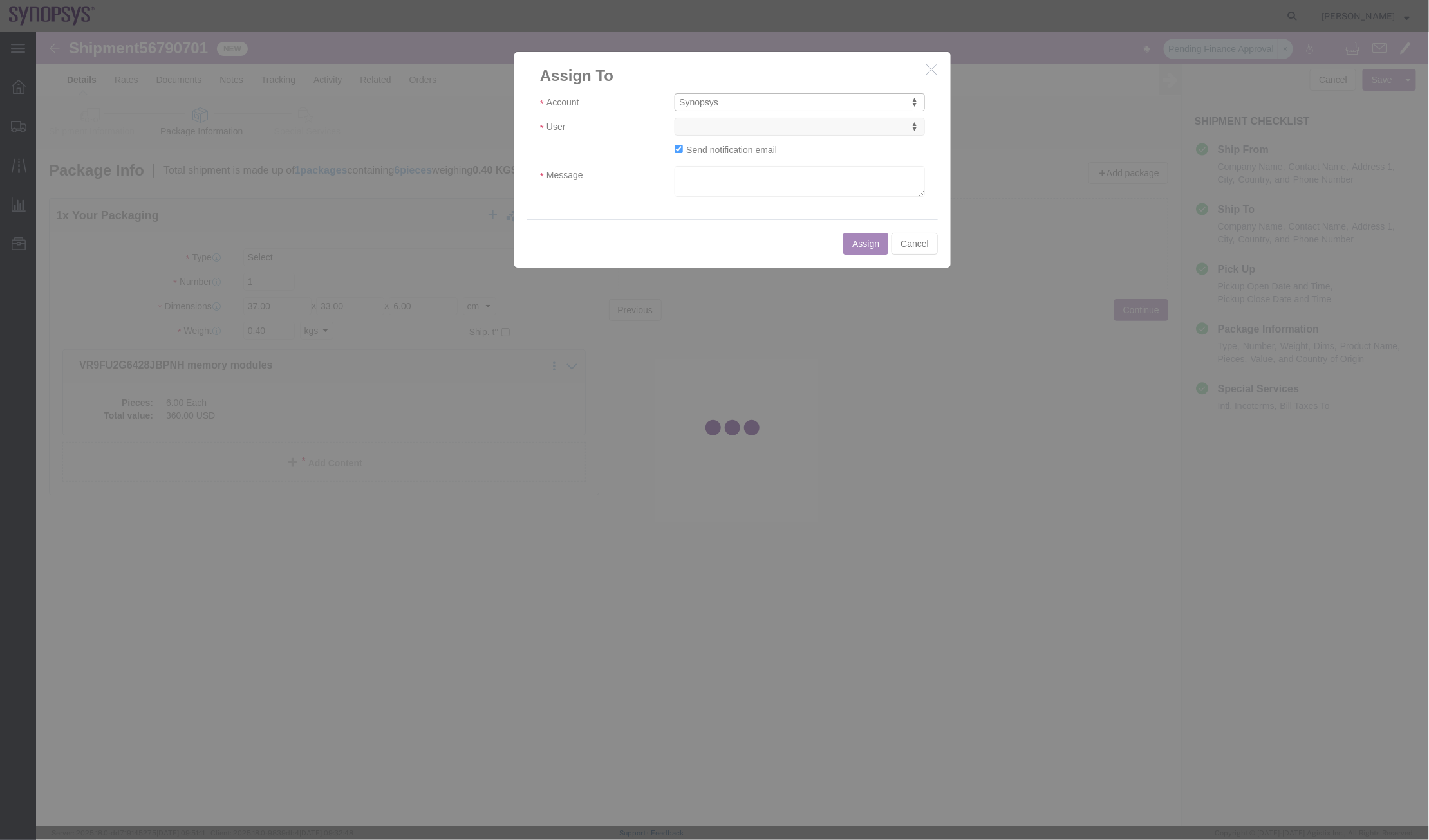
click at [826, 135] on div at bounding box center [732, 429] width 1392 height 794
click at [823, 135] on div at bounding box center [732, 429] width 1392 height 794
select select
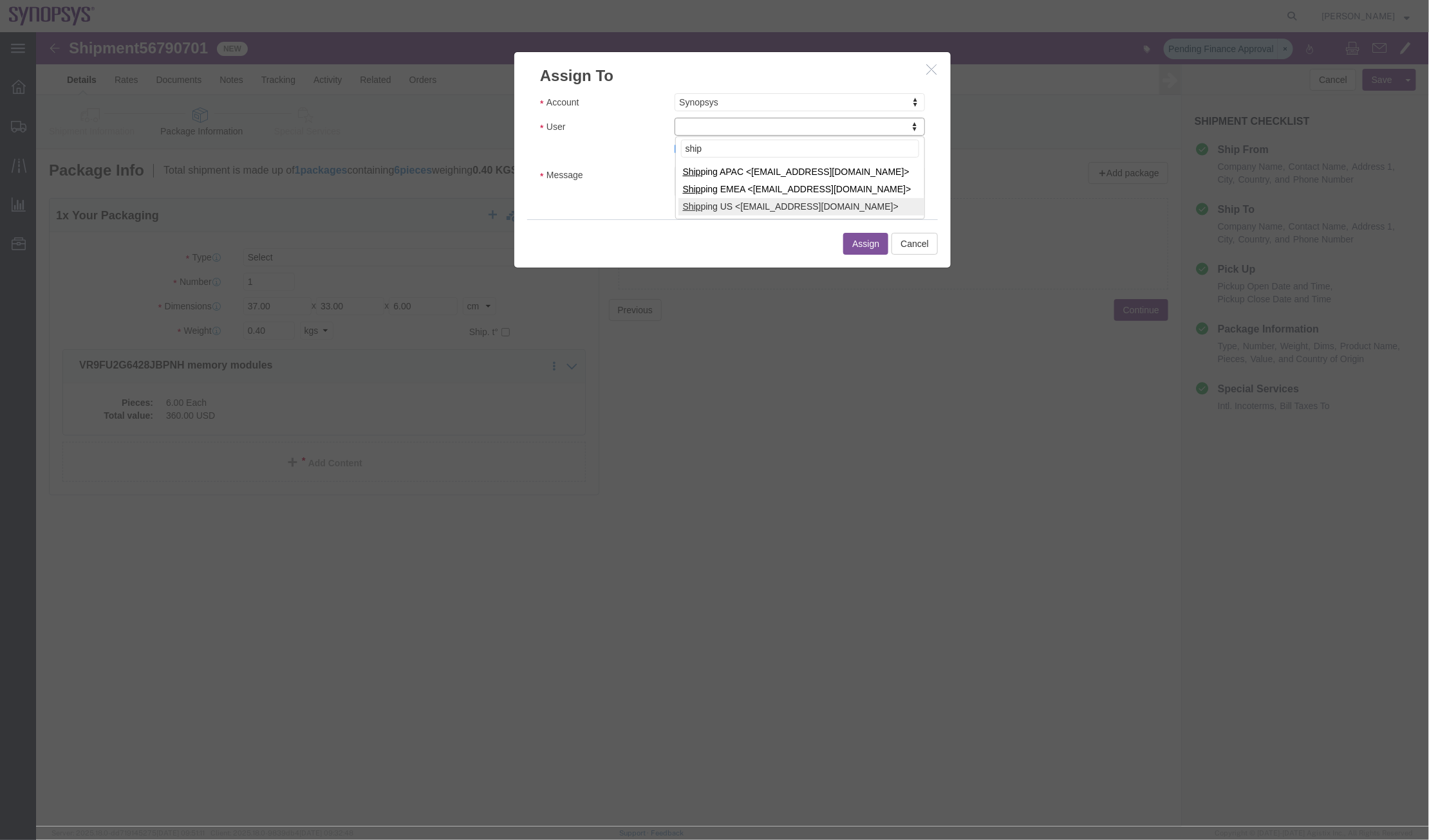
type input "ship"
select select "100122"
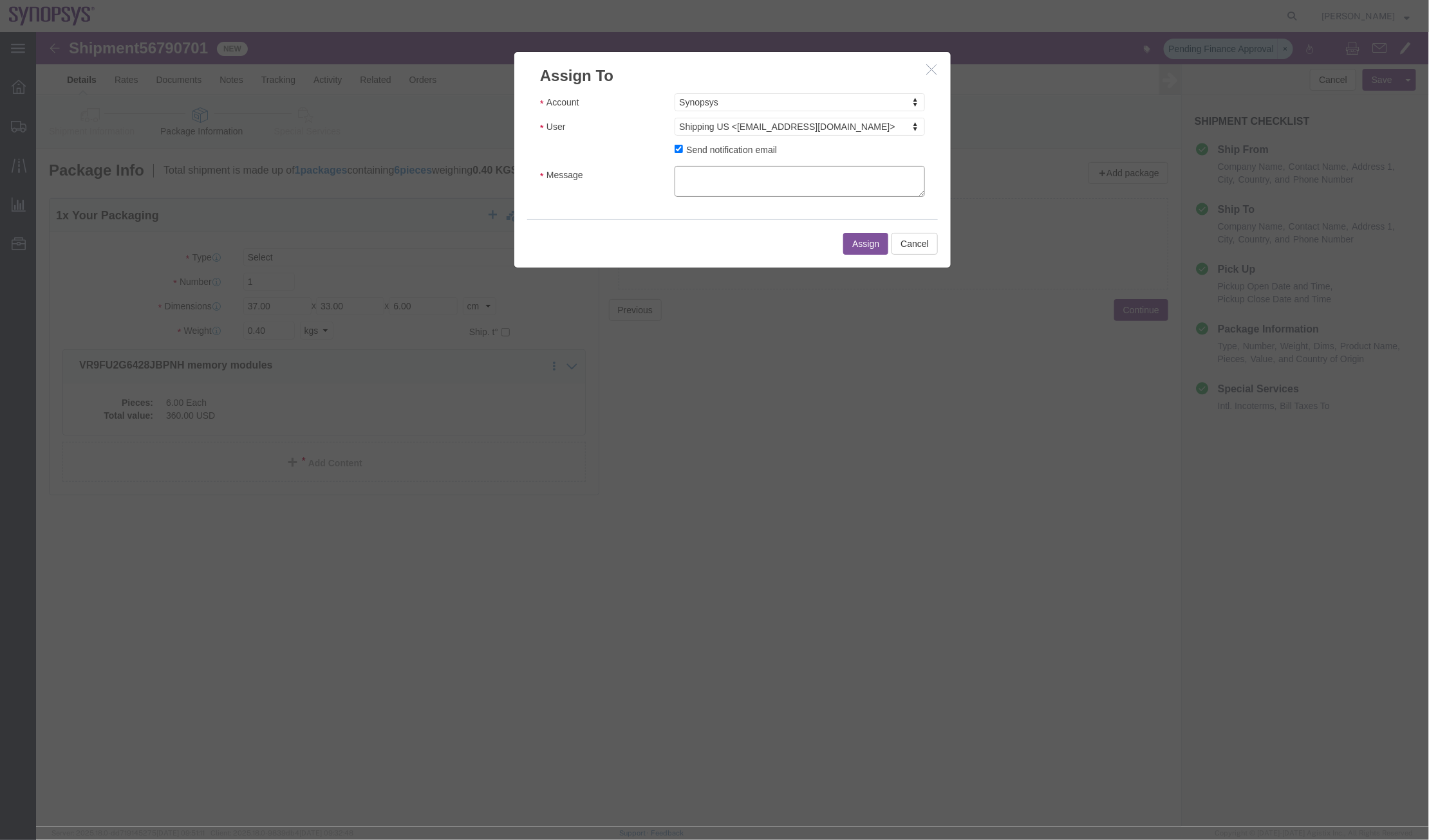
click textarea "Message"
type textarea "a"
click div "Account Synopsys Account Sanmina Synopsys User Shipping US <[EMAIL_ADDRESS][DOM…"
type input "emea"
select select "100123"
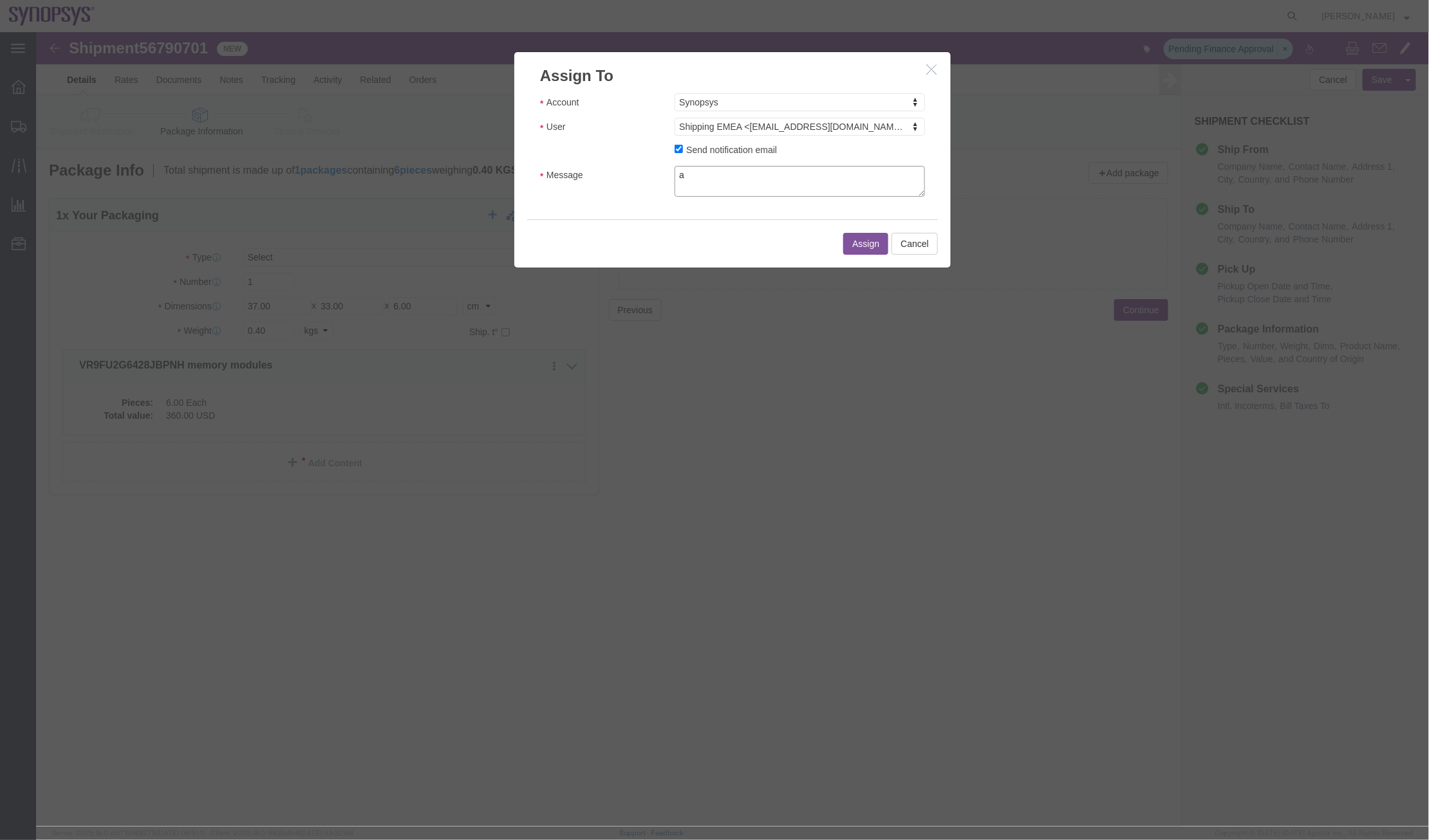
click textarea "a"
click button "Assign"
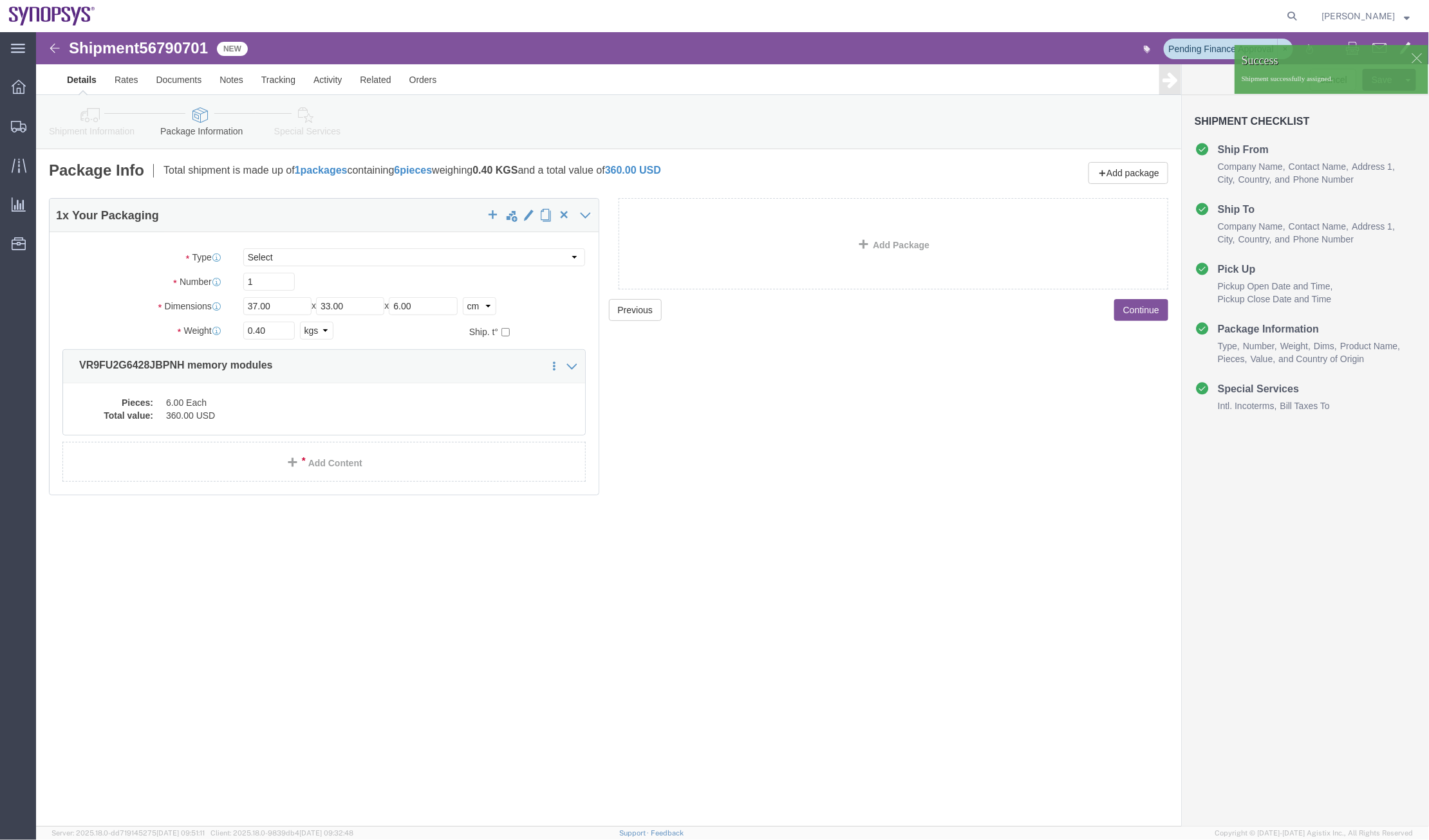
click link "Shipment Information"
